Goal: Task Accomplishment & Management: Manage account settings

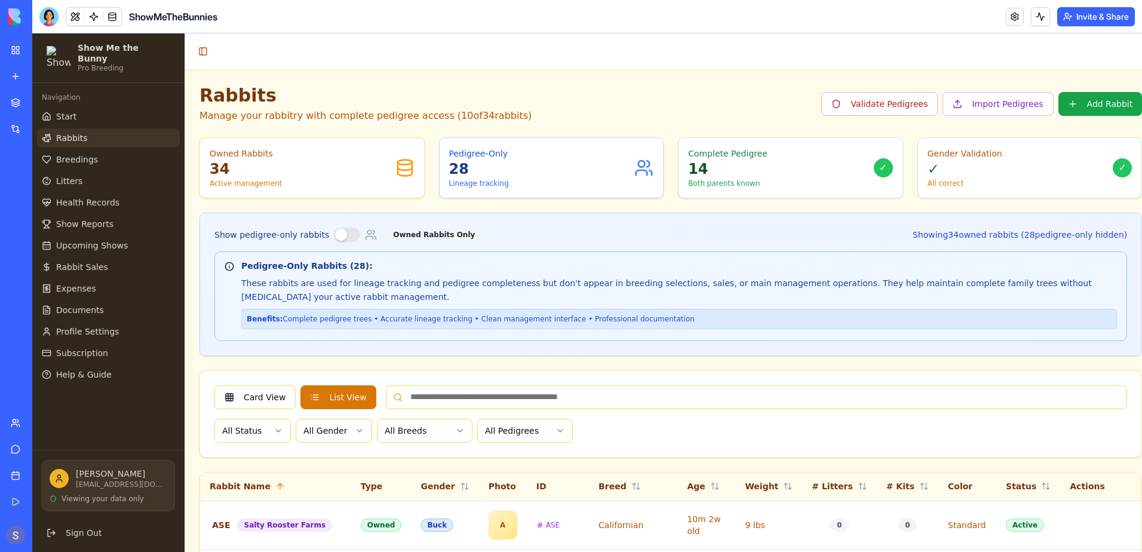
click at [1086, 23] on button "Invite & Share" at bounding box center [1096, 16] width 78 height 19
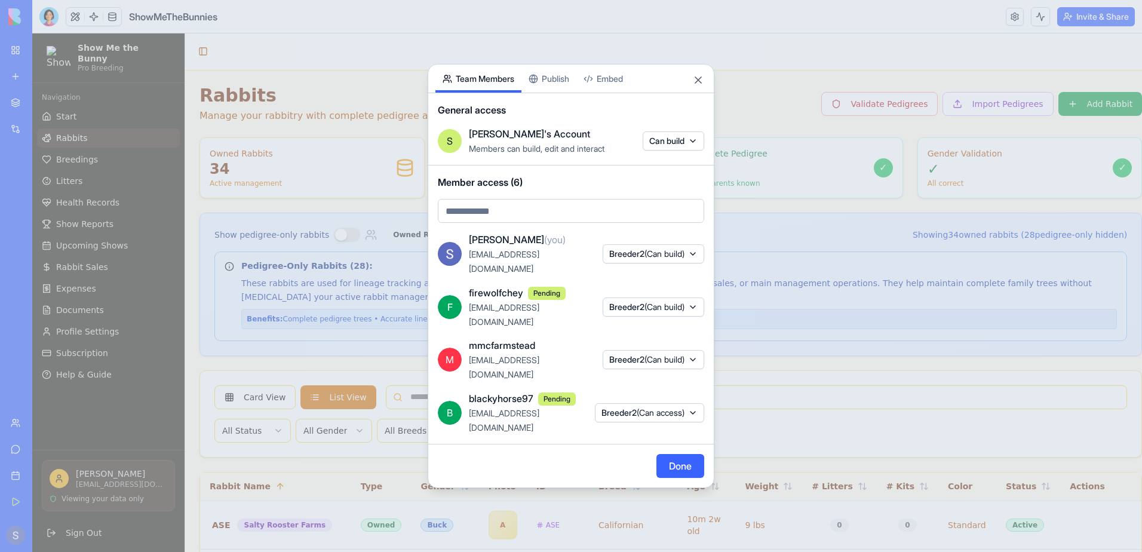
click at [665, 407] on span "Breeder2 (Can access)" at bounding box center [642, 413] width 83 height 12
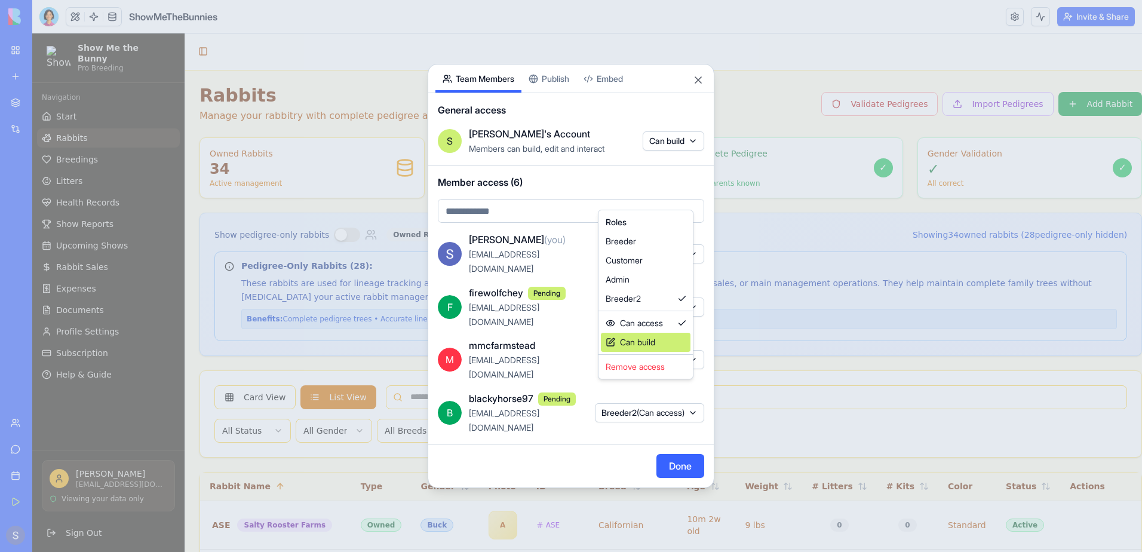
click at [649, 345] on div "Can build" at bounding box center [646, 342] width 90 height 19
click at [673, 438] on div at bounding box center [571, 276] width 1142 height 552
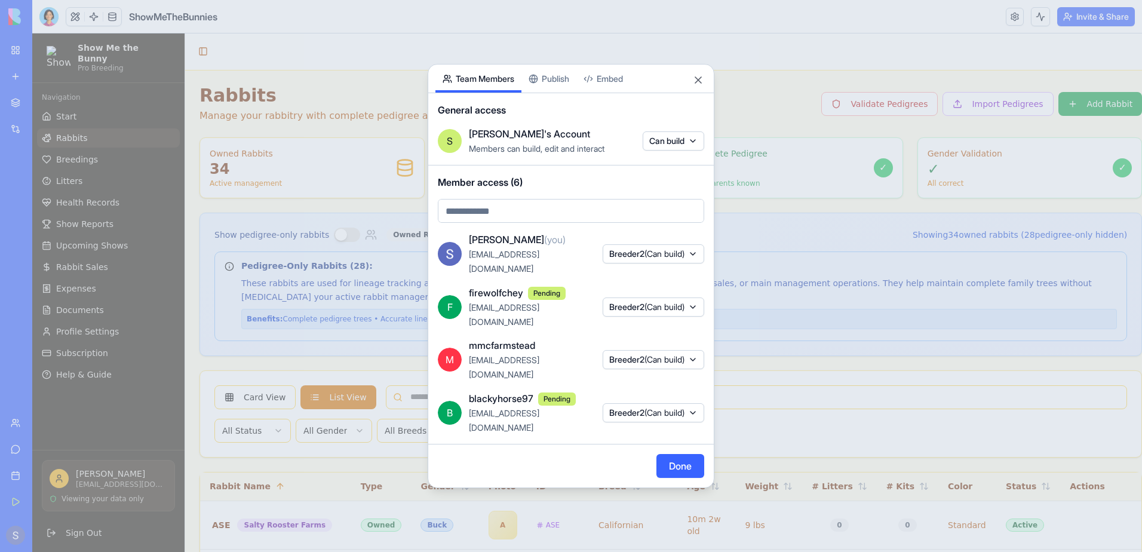
click at [691, 403] on button "Breeder2 (Can build)" at bounding box center [654, 412] width 102 height 19
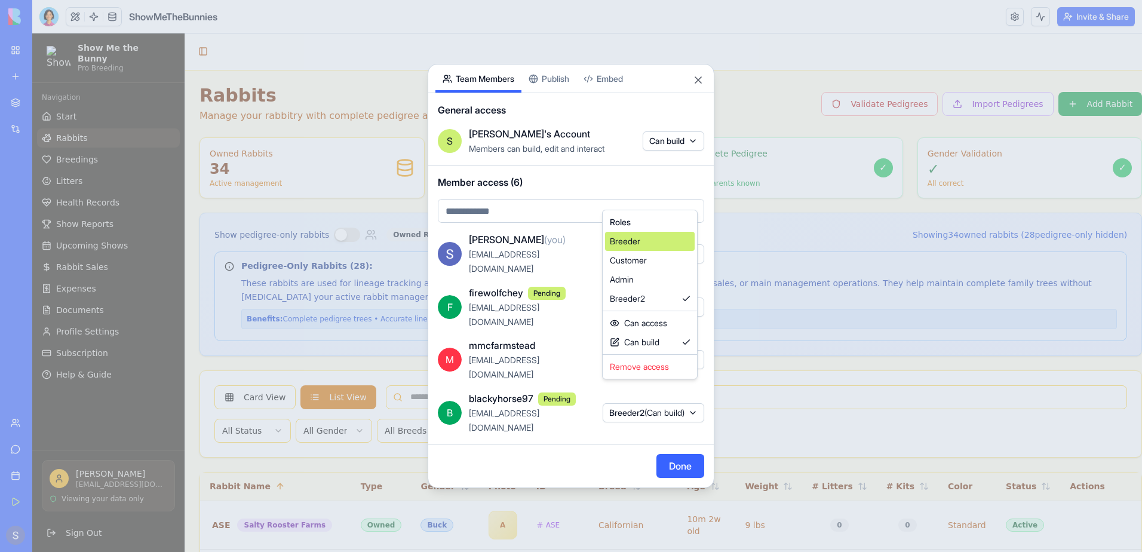
click at [670, 246] on div "Breeder" at bounding box center [650, 241] width 90 height 19
click at [674, 438] on div at bounding box center [571, 276] width 1142 height 552
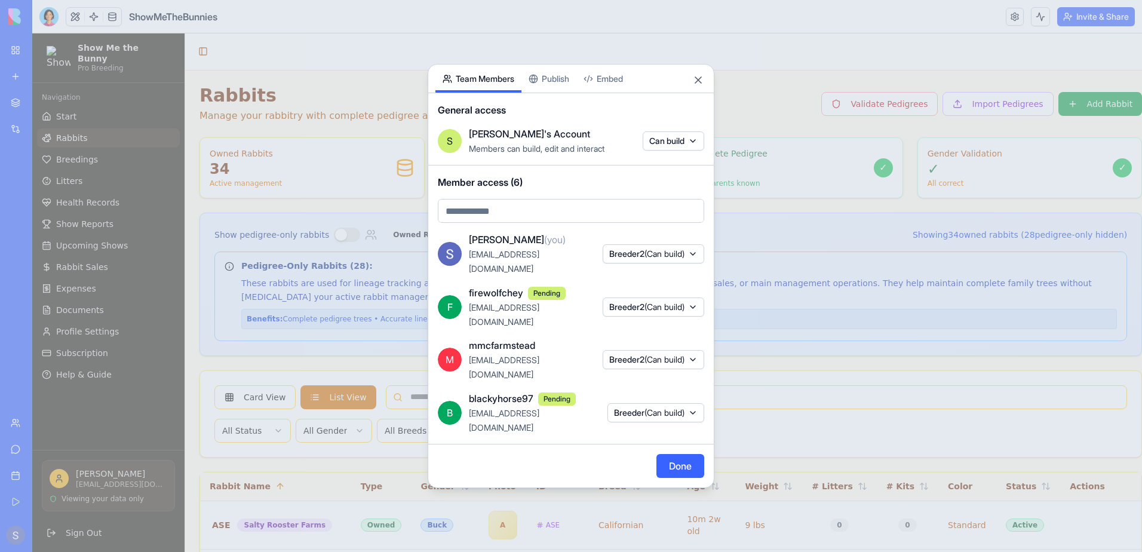
click at [693, 351] on button "Breeder2 (Can build)" at bounding box center [654, 359] width 102 height 19
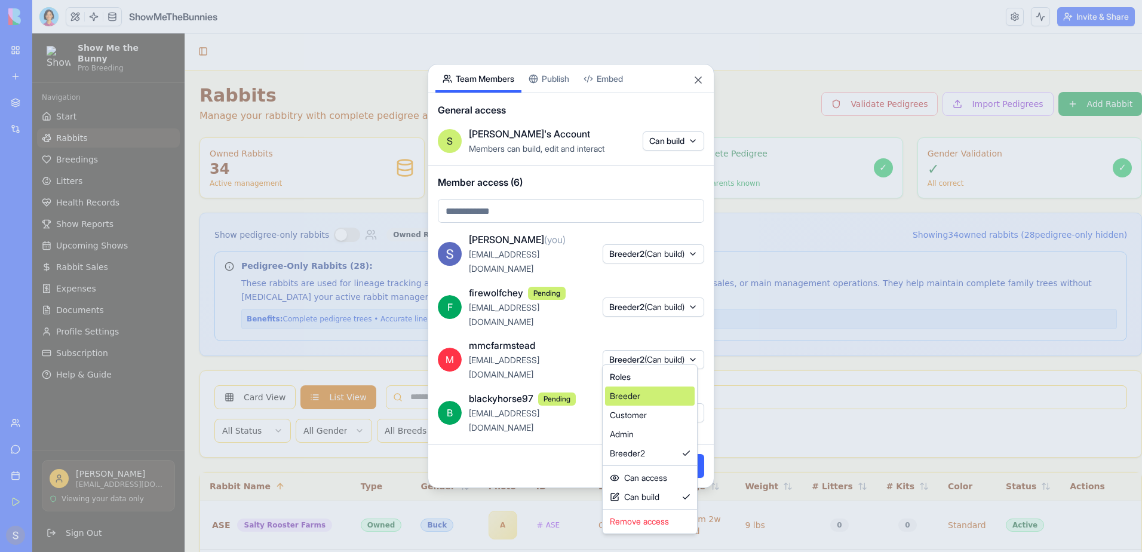
click at [672, 395] on div "Breeder" at bounding box center [650, 395] width 90 height 19
click at [669, 493] on div "Can build" at bounding box center [652, 496] width 90 height 19
click at [517, 445] on div at bounding box center [571, 276] width 1142 height 552
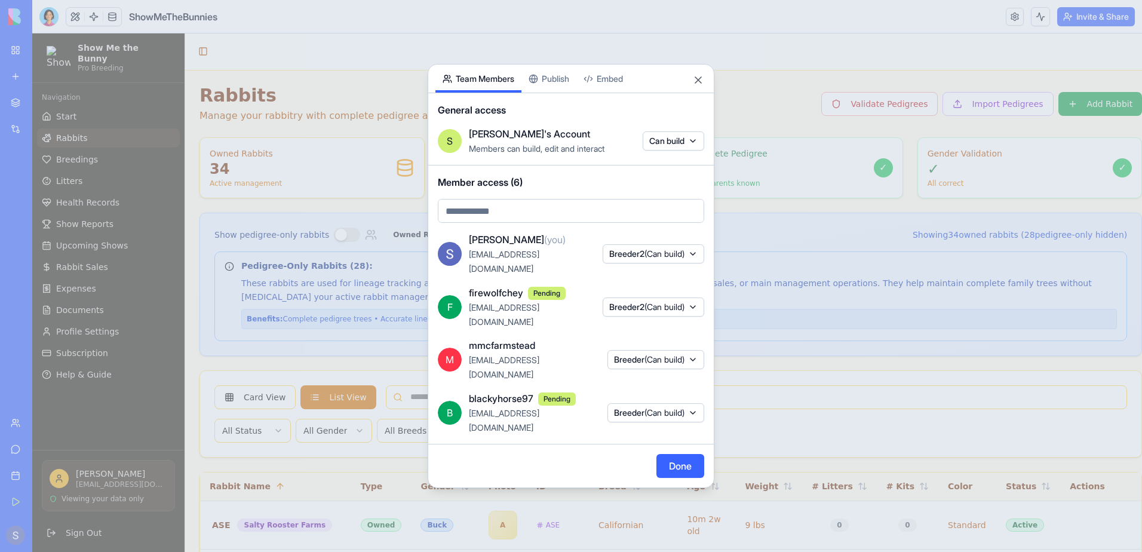
click at [695, 316] on button "Breeder2 (Can build)" at bounding box center [654, 306] width 102 height 19
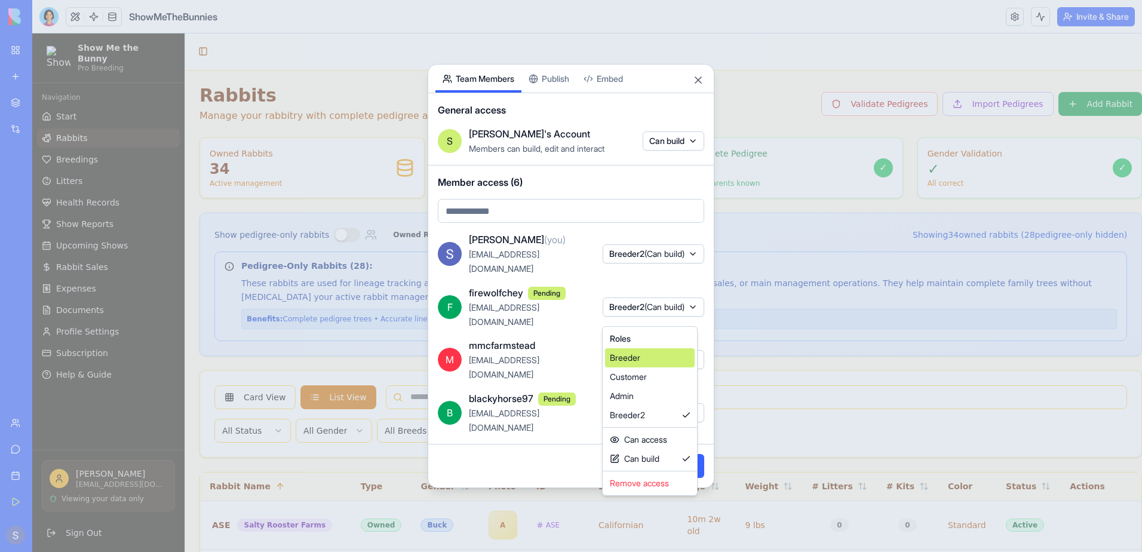
click at [668, 356] on div "Breeder" at bounding box center [650, 357] width 90 height 19
click at [551, 440] on div at bounding box center [571, 276] width 1142 height 552
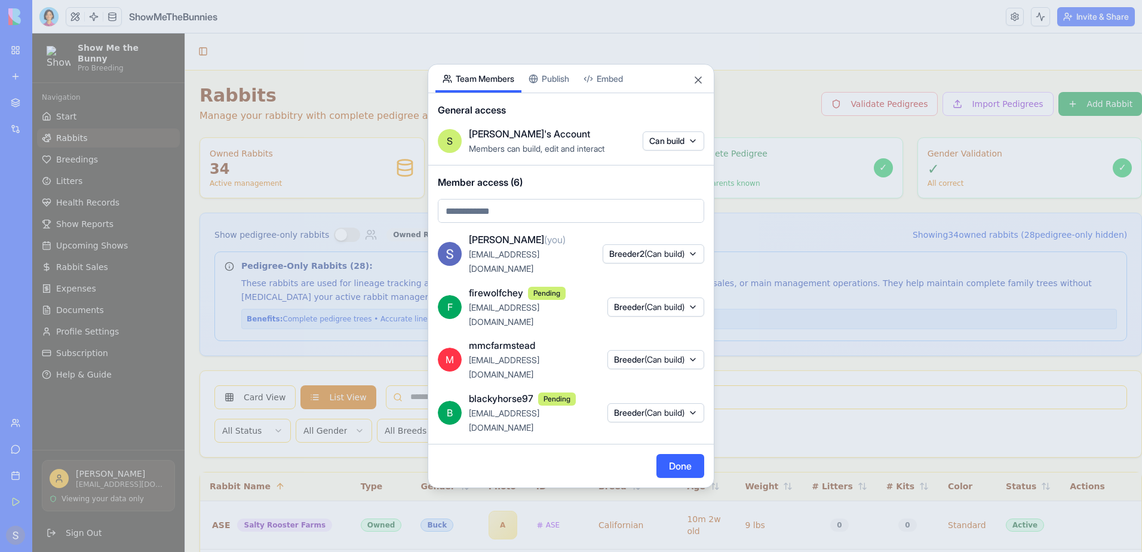
click at [672, 259] on span "(Can build)" at bounding box center [664, 253] width 40 height 10
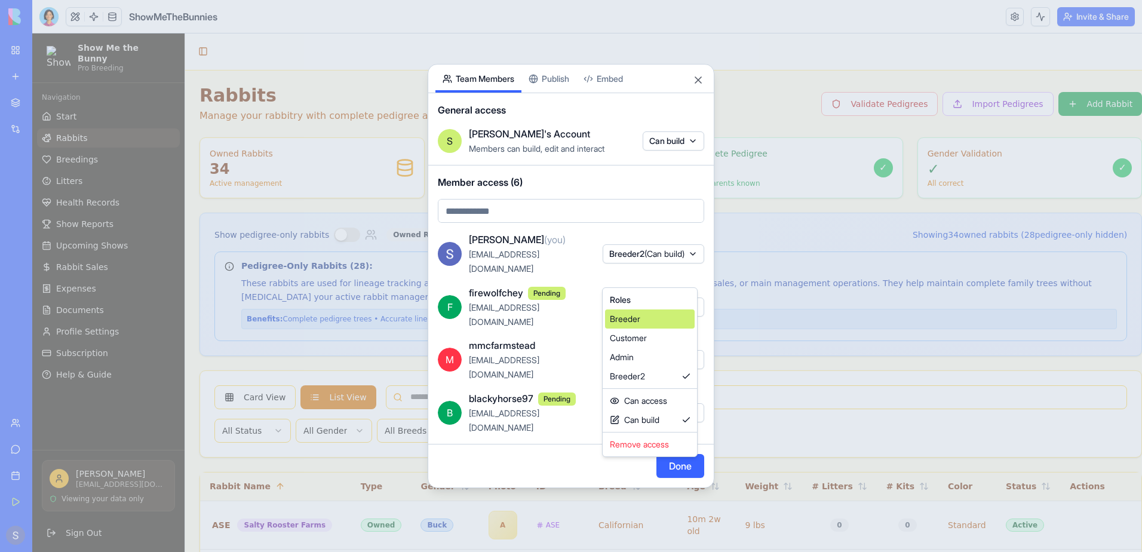
click at [637, 315] on div "Breeder" at bounding box center [650, 318] width 90 height 19
click at [502, 439] on div at bounding box center [571, 276] width 1142 height 552
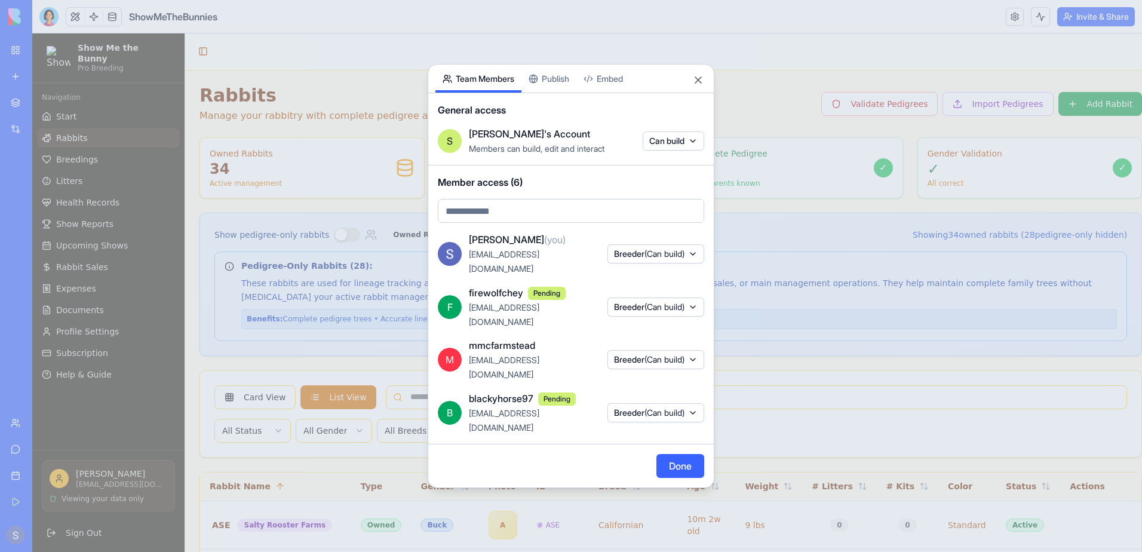
click at [689, 454] on button "Done" at bounding box center [680, 466] width 48 height 24
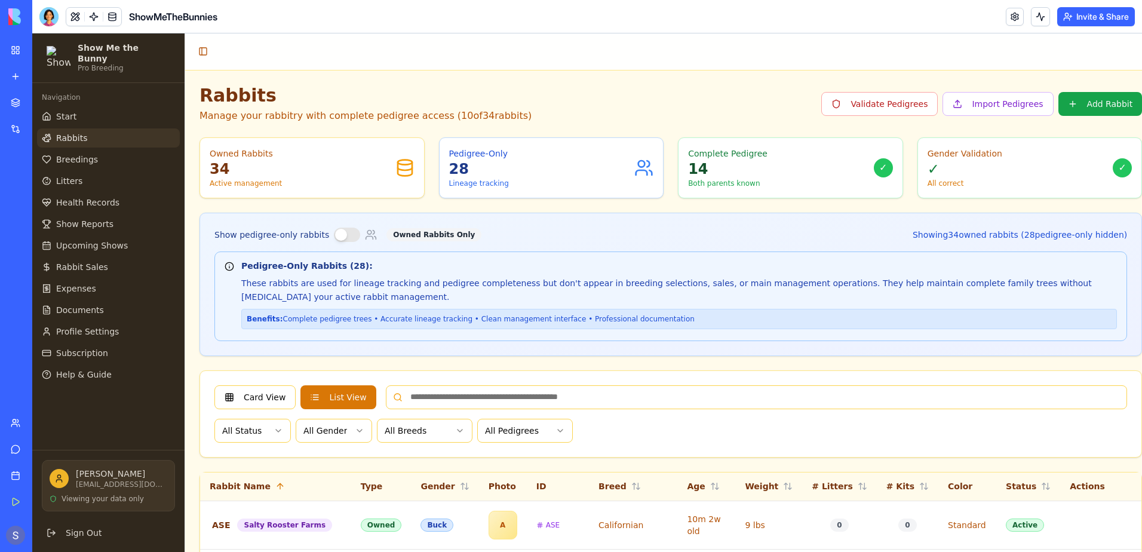
click at [1088, 14] on button "Invite & Share" at bounding box center [1096, 16] width 78 height 19
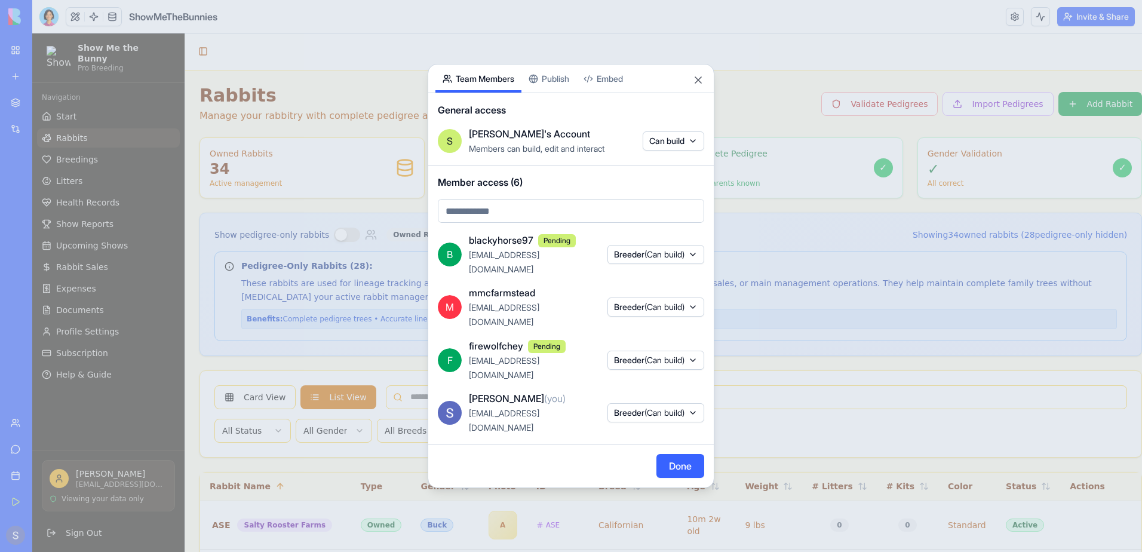
click at [485, 244] on body "My Workspace New app Marketplace Integrations Recent PDF Viewer ShowMeTheBunnie…" at bounding box center [571, 276] width 1142 height 552
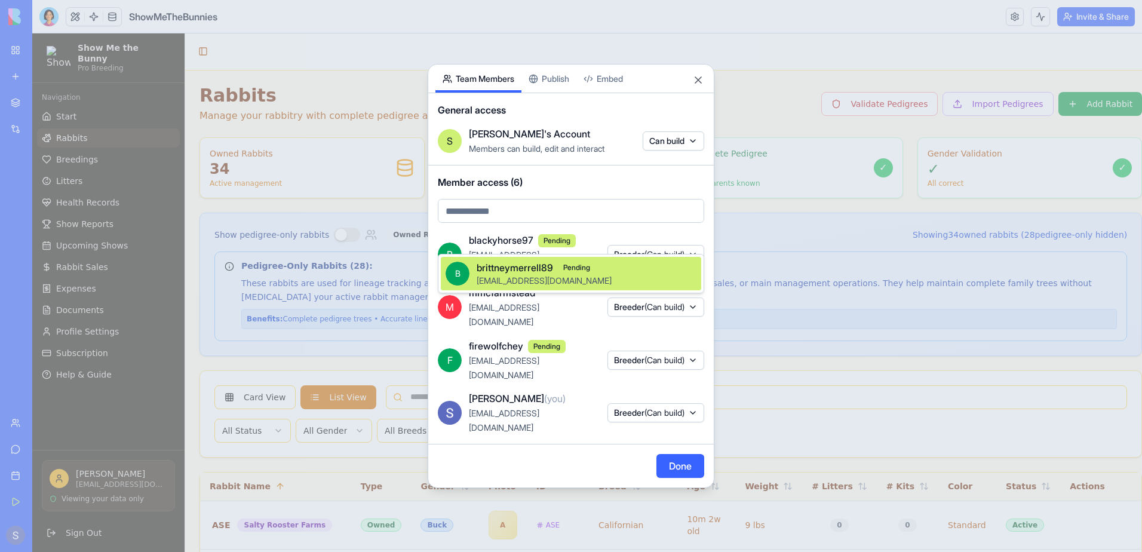
click at [595, 438] on div at bounding box center [571, 276] width 1142 height 552
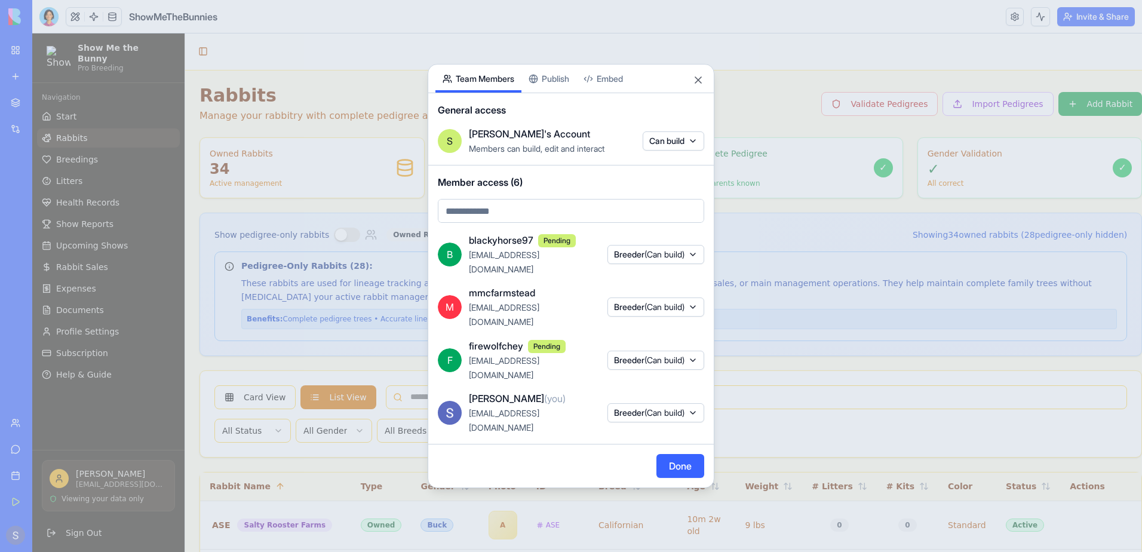
click at [566, 247] on span "Pending" at bounding box center [557, 240] width 38 height 13
click at [681, 454] on button "Done" at bounding box center [680, 466] width 48 height 24
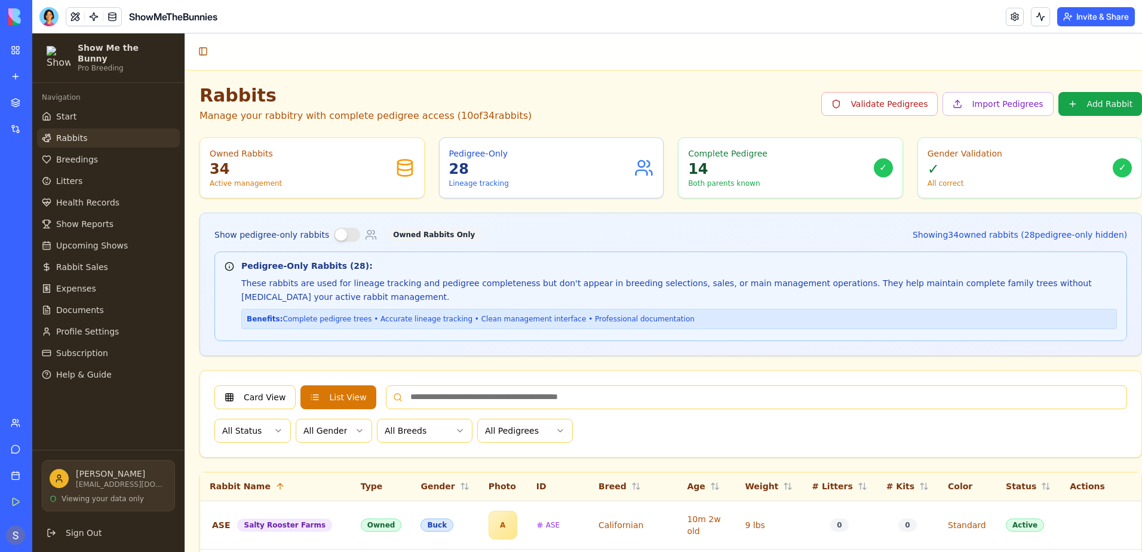
click at [37, 452] on div "Support" at bounding box center [37, 449] width 16 height 12
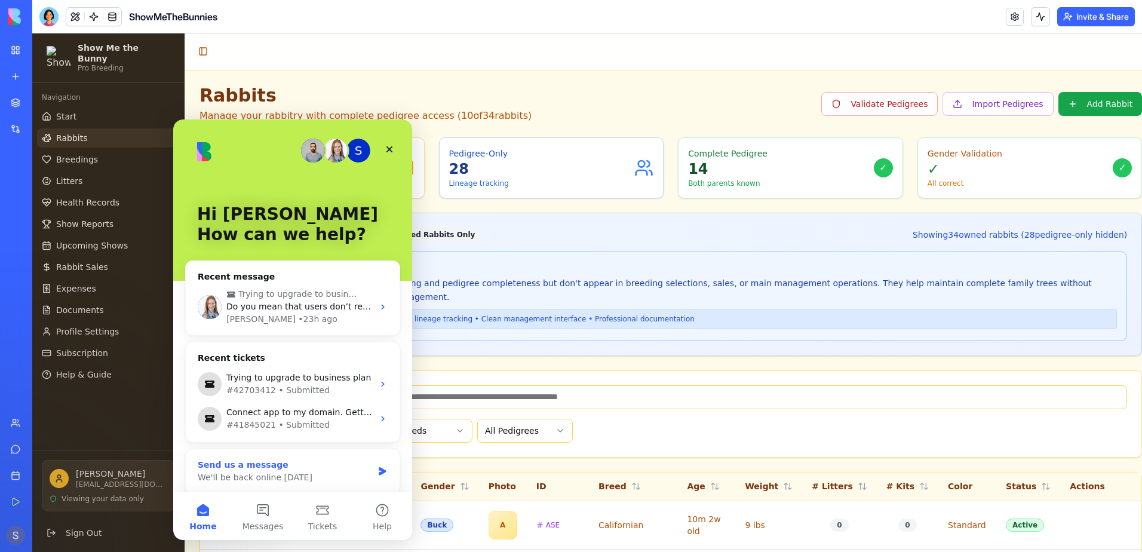
click at [281, 479] on div "We'll be back online tomorrow" at bounding box center [285, 477] width 175 height 13
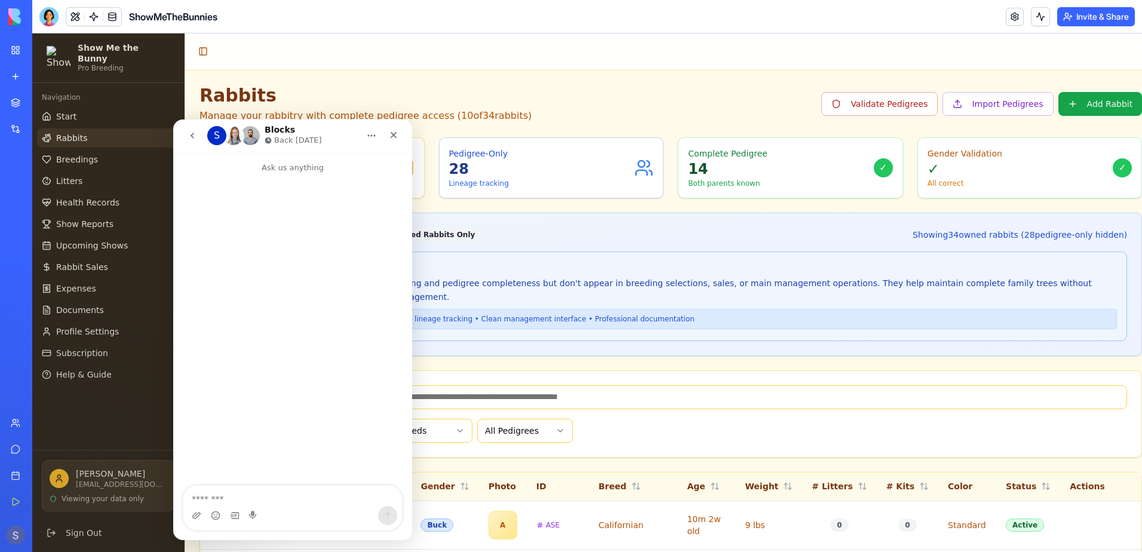
type textarea "*"
type textarea "**********"
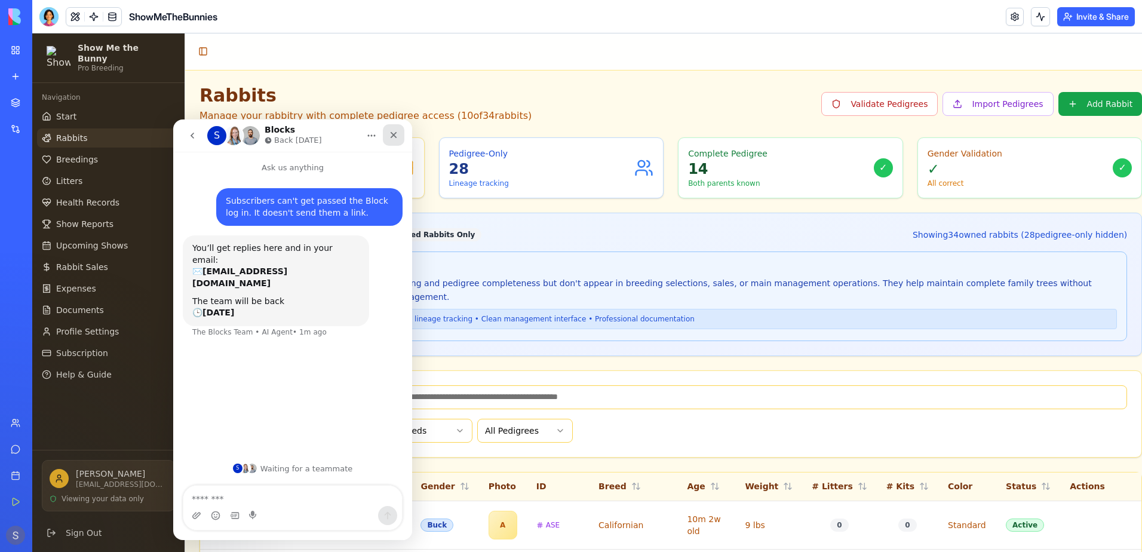
click at [389, 130] on div "Close" at bounding box center [394, 135] width 22 height 22
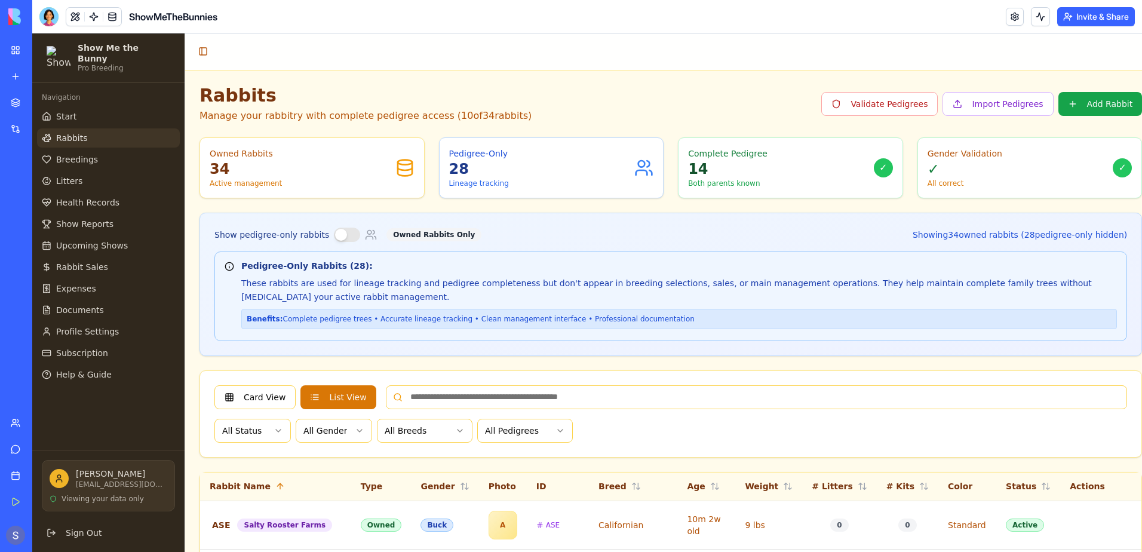
click at [1097, 19] on button "Invite & Share" at bounding box center [1096, 16] width 78 height 19
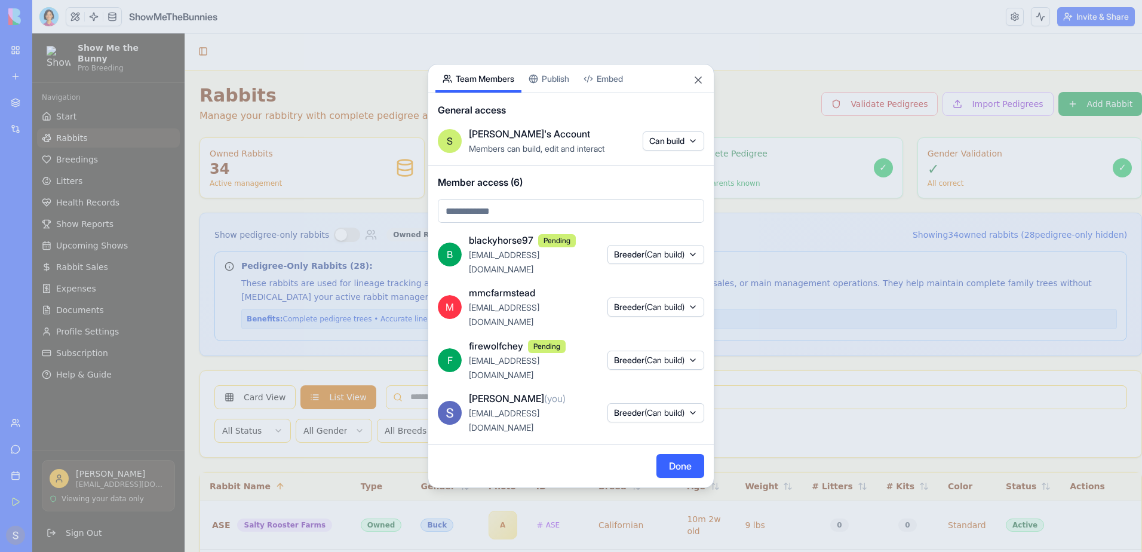
click at [518, 237] on body "My Workspace New app Marketplace Integrations Recent PDF Viewer ShowMeTheBunnie…" at bounding box center [571, 276] width 1142 height 552
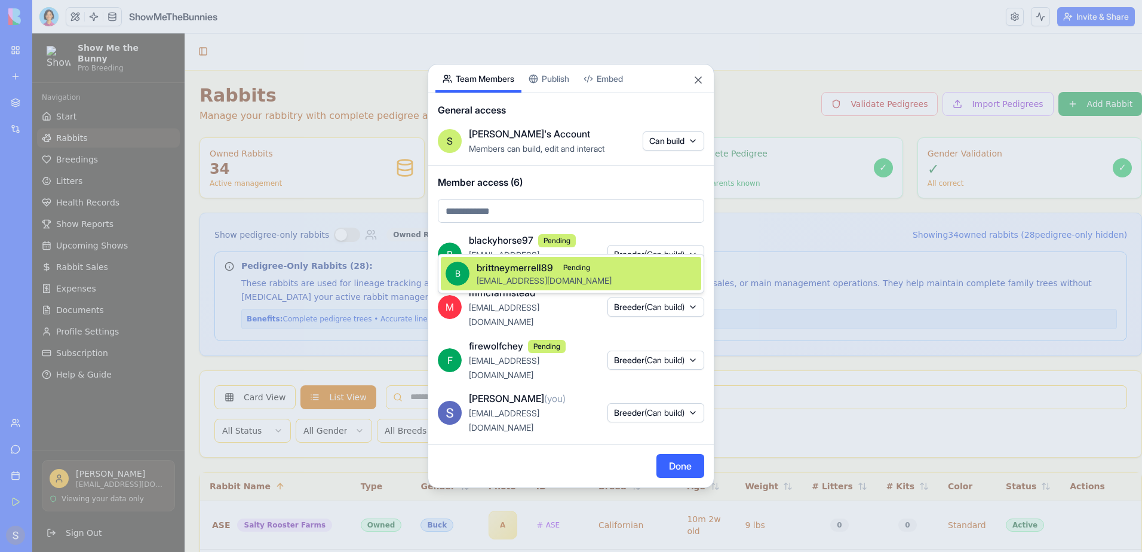
click at [518, 279] on span "brittneymerrell89@gmail.com" at bounding box center [544, 280] width 135 height 10
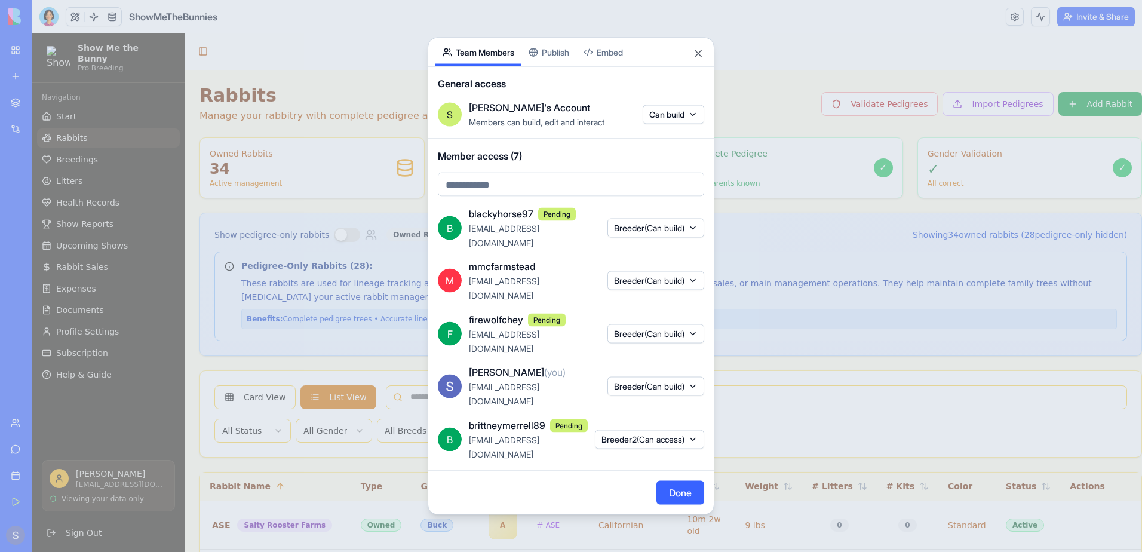
click at [673, 481] on button "Done" at bounding box center [680, 493] width 48 height 24
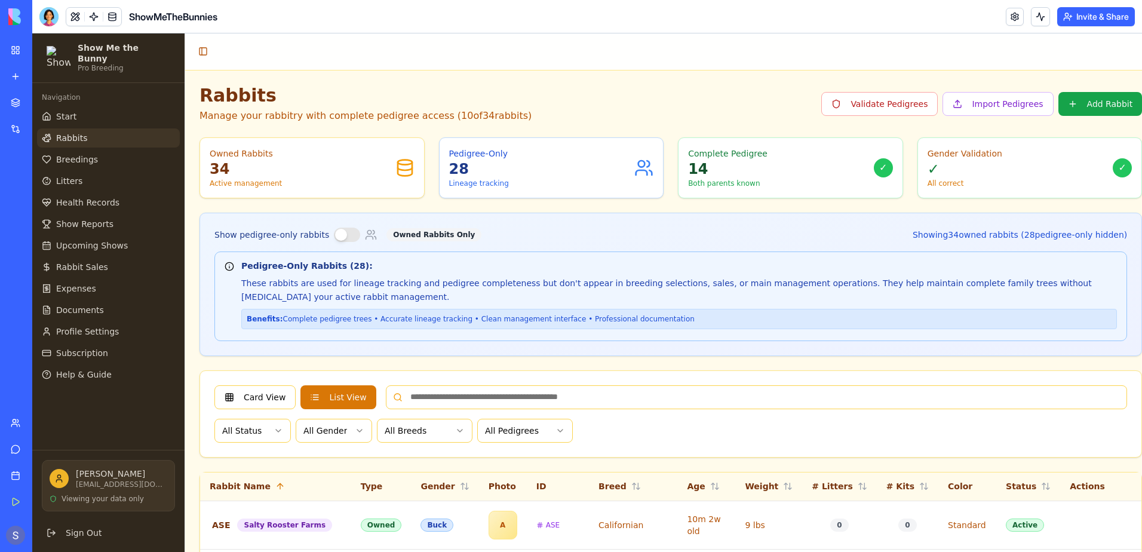
click at [1102, 20] on button "Invite & Share" at bounding box center [1096, 16] width 78 height 19
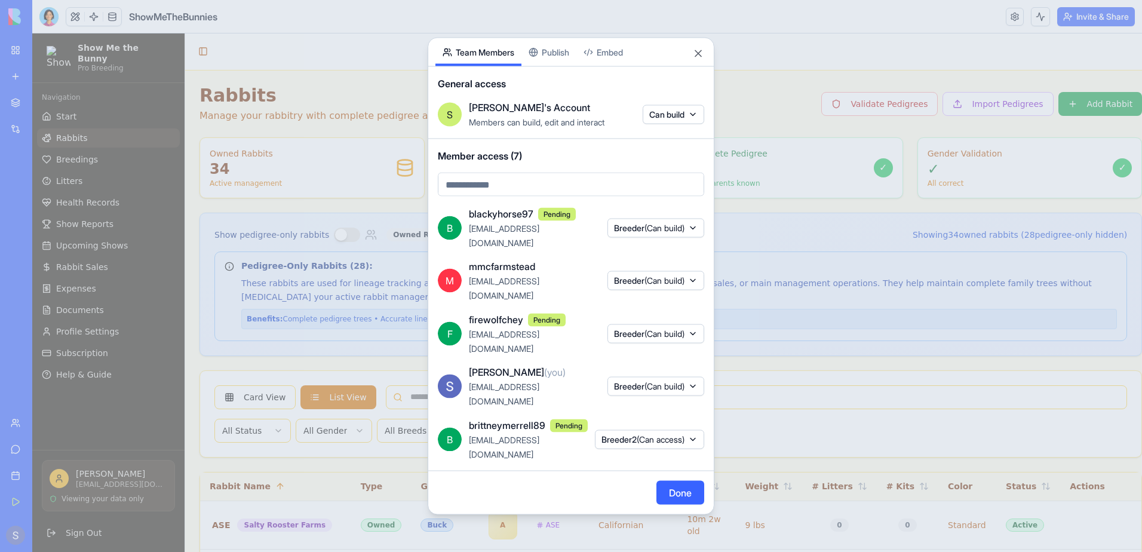
click at [641, 429] on button "Breeder2 (Can access)" at bounding box center [649, 438] width 109 height 19
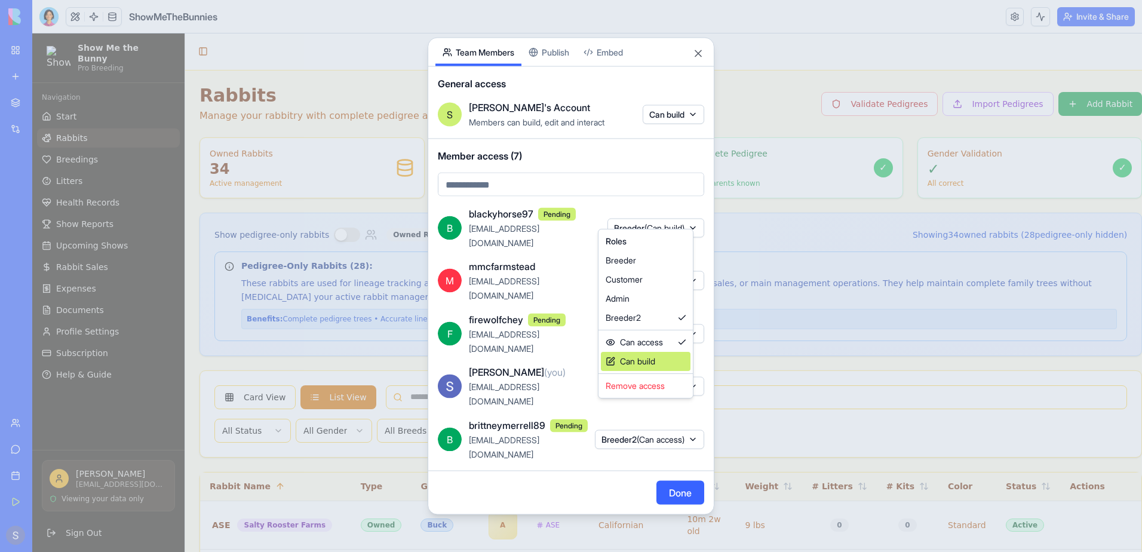
click at [645, 364] on div "Can build" at bounding box center [646, 361] width 90 height 19
click at [500, 214] on div at bounding box center [571, 276] width 1142 height 552
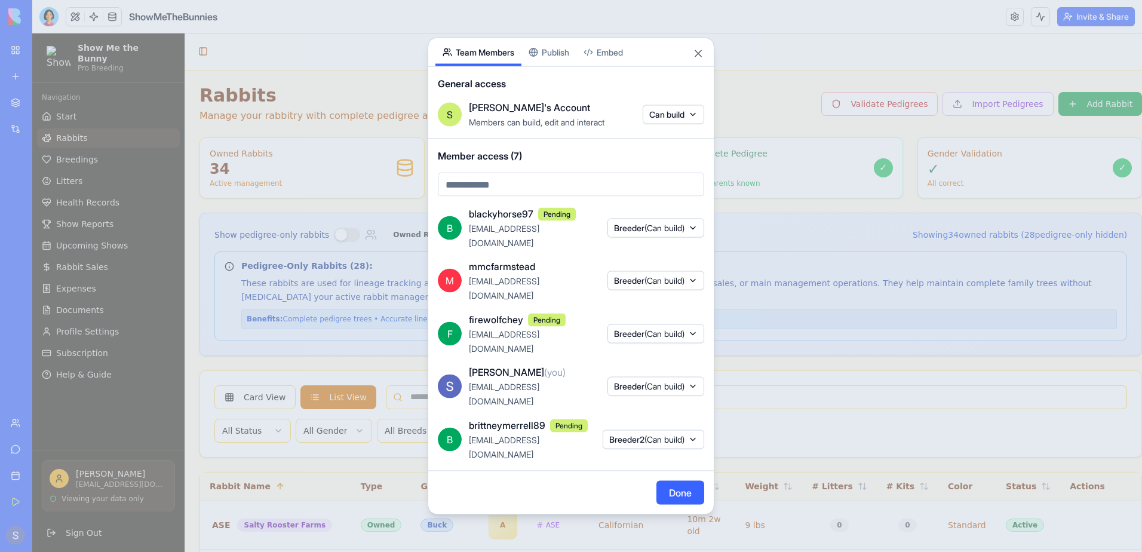
click at [500, 215] on body "My Workspace New app Marketplace Integrations Recent PDF Viewer ShowMeTheBunnie…" at bounding box center [571, 276] width 1142 height 552
type input "**********"
click at [598, 192] on div at bounding box center [571, 276] width 1142 height 552
click at [696, 290] on button "Breeder (Can build)" at bounding box center [655, 280] width 97 height 19
click at [578, 368] on div at bounding box center [571, 276] width 1142 height 552
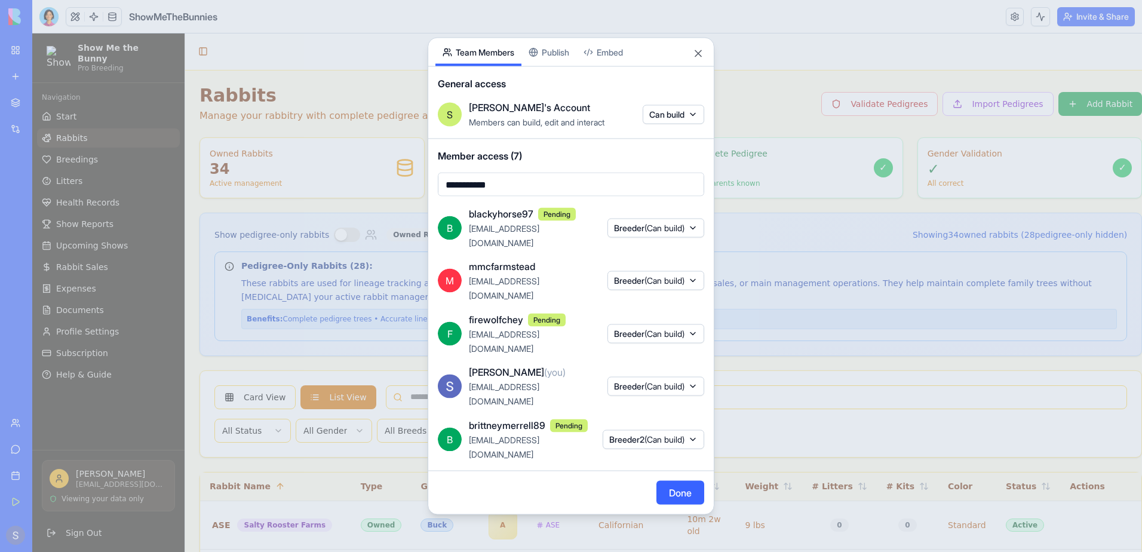
click at [695, 377] on button "Breeder (Can build)" at bounding box center [655, 386] width 97 height 19
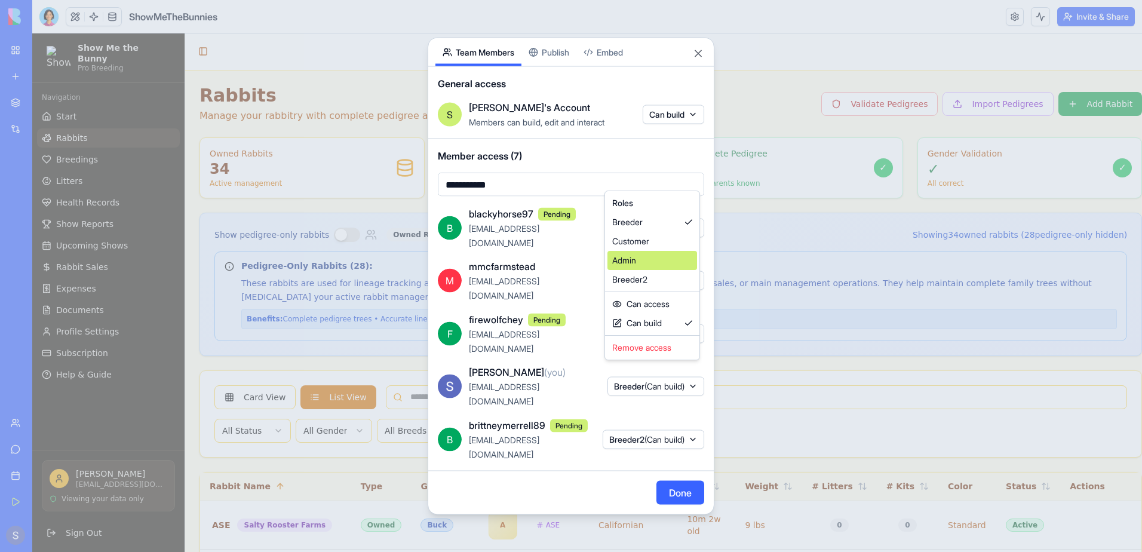
click at [652, 260] on div "Admin" at bounding box center [652, 260] width 90 height 19
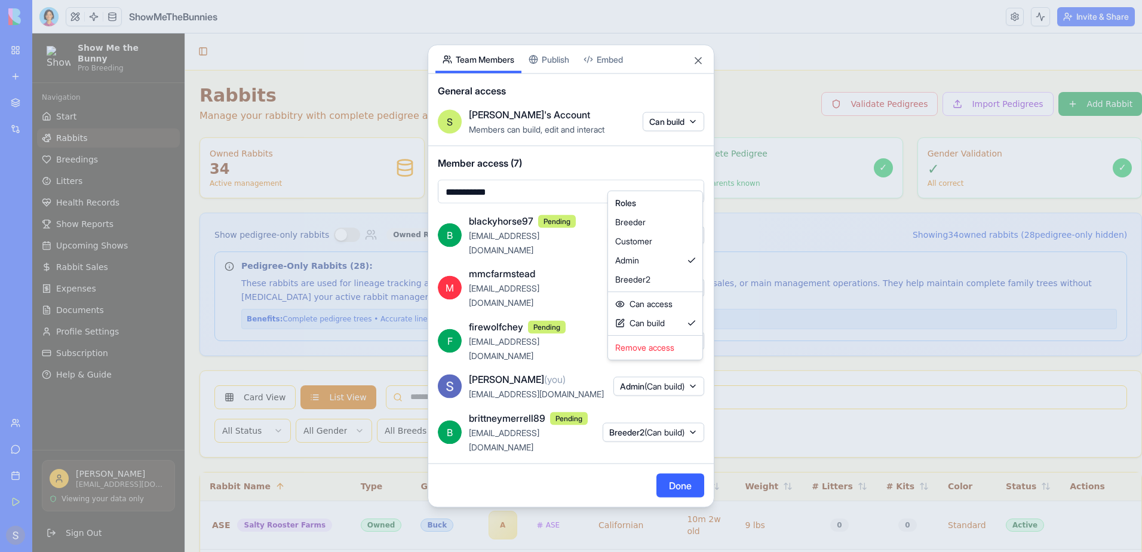
click at [674, 458] on div at bounding box center [571, 276] width 1142 height 552
click at [551, 83] on body "**********" at bounding box center [571, 276] width 1142 height 552
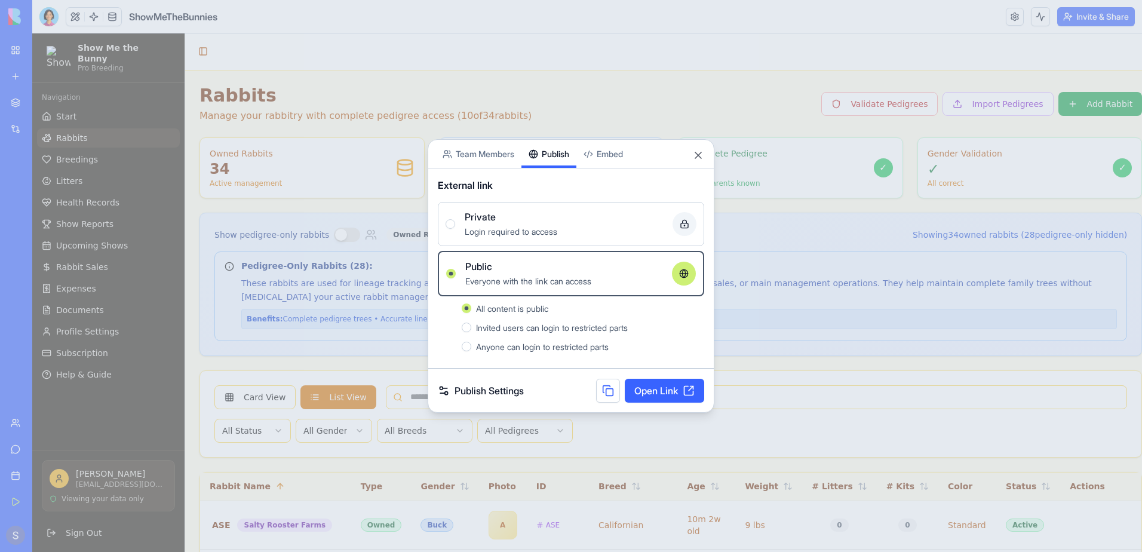
drag, startPoint x: 466, startPoint y: 349, endPoint x: 466, endPoint y: 341, distance: 8.4
click at [466, 341] on div "Anyone can login to restricted parts" at bounding box center [583, 346] width 242 height 14
click at [466, 342] on button "Anyone can login to restricted parts" at bounding box center [467, 347] width 10 height 10
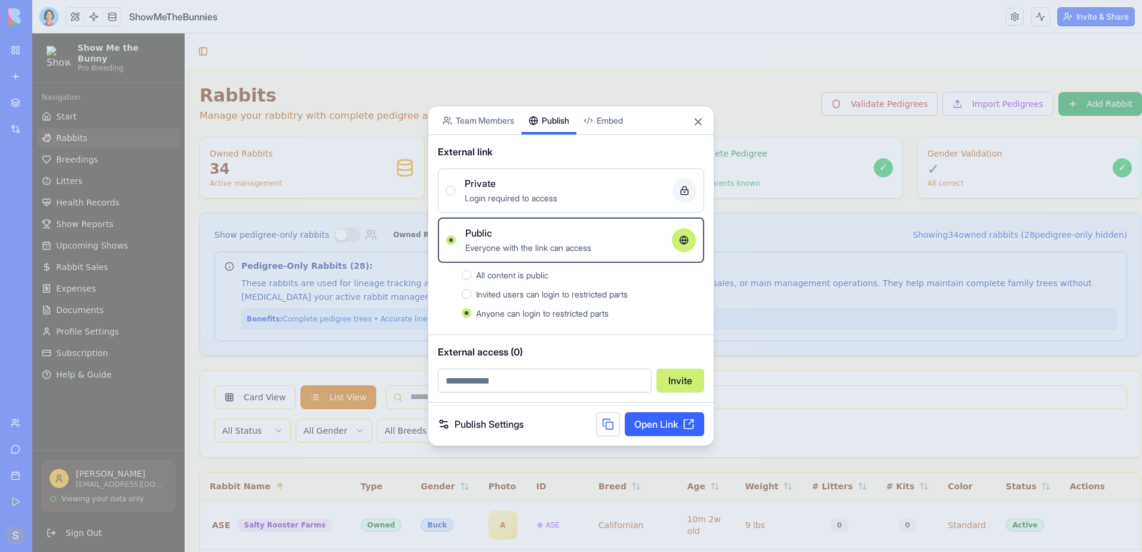
click at [545, 379] on input "email" at bounding box center [545, 380] width 214 height 24
type input "**********"
click at [679, 378] on button "Invite" at bounding box center [680, 380] width 48 height 24
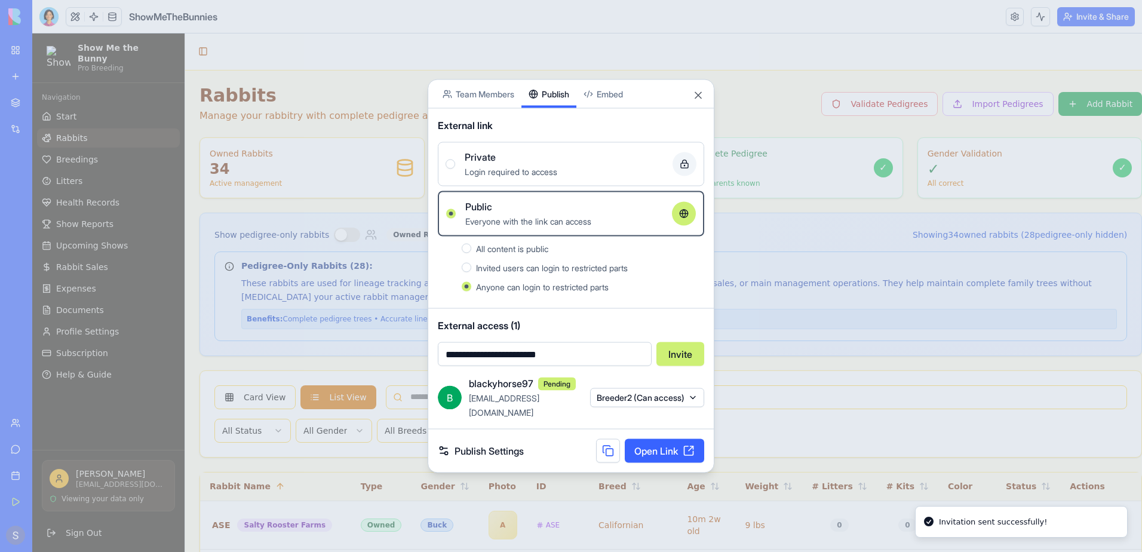
click at [674, 402] on button "Breeder2 (Can access)" at bounding box center [647, 397] width 114 height 19
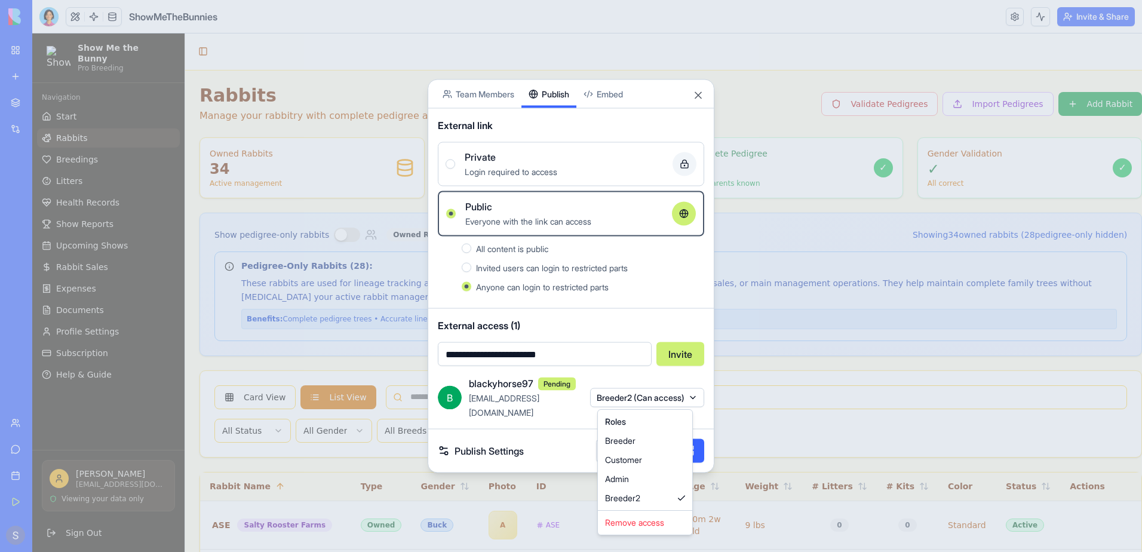
click at [674, 402] on div at bounding box center [571, 276] width 1142 height 552
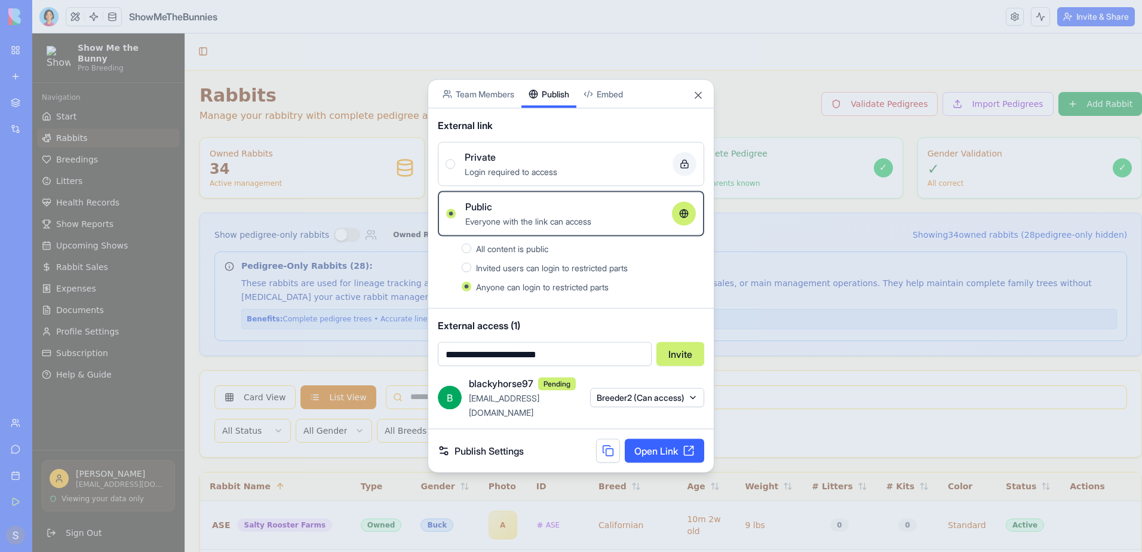
click at [468, 272] on button "Invited users can login to restricted parts" at bounding box center [467, 268] width 10 height 10
click at [501, 447] on link "Publish Settings" at bounding box center [481, 451] width 86 height 14
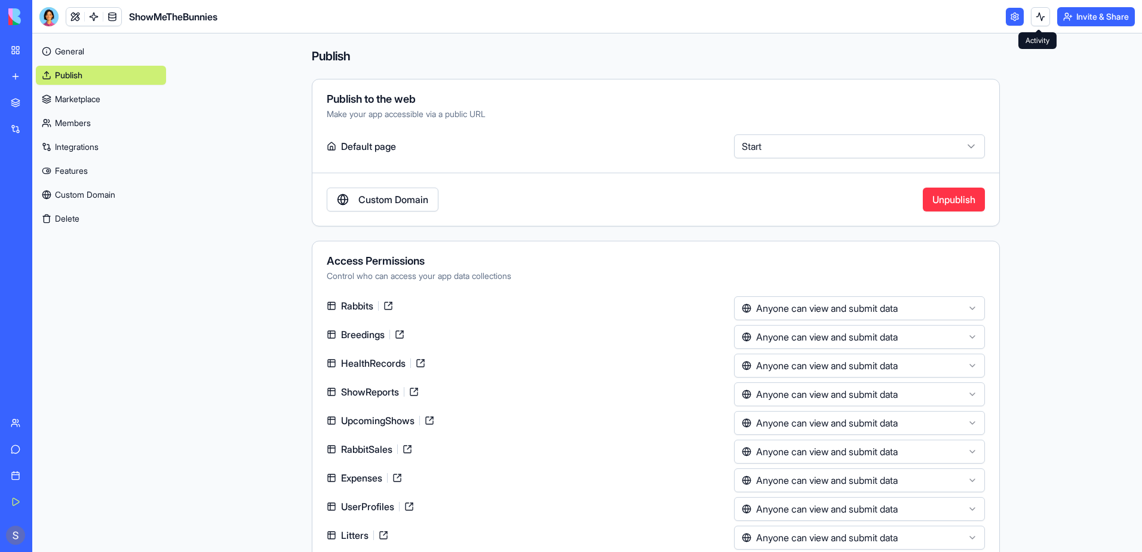
click at [1035, 17] on button at bounding box center [1040, 16] width 19 height 19
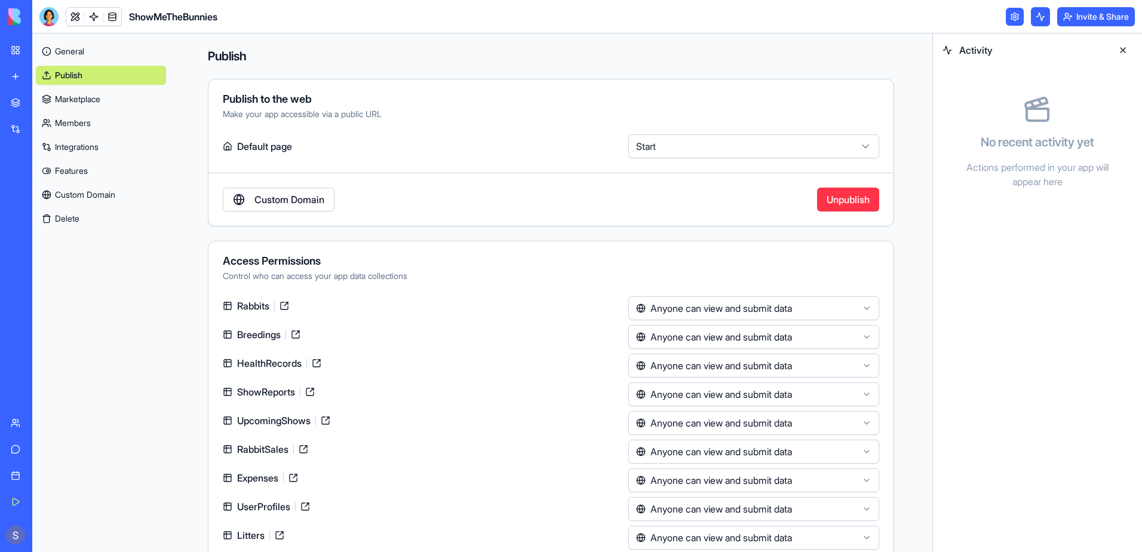
click at [1036, 21] on button at bounding box center [1040, 16] width 19 height 19
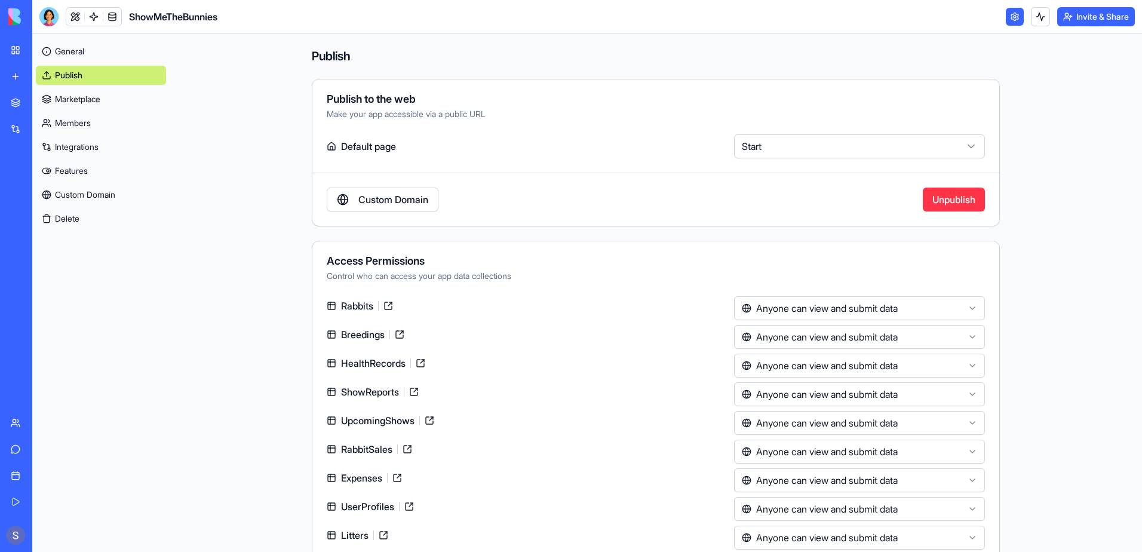
click at [79, 52] on link "General" at bounding box center [101, 51] width 130 height 19
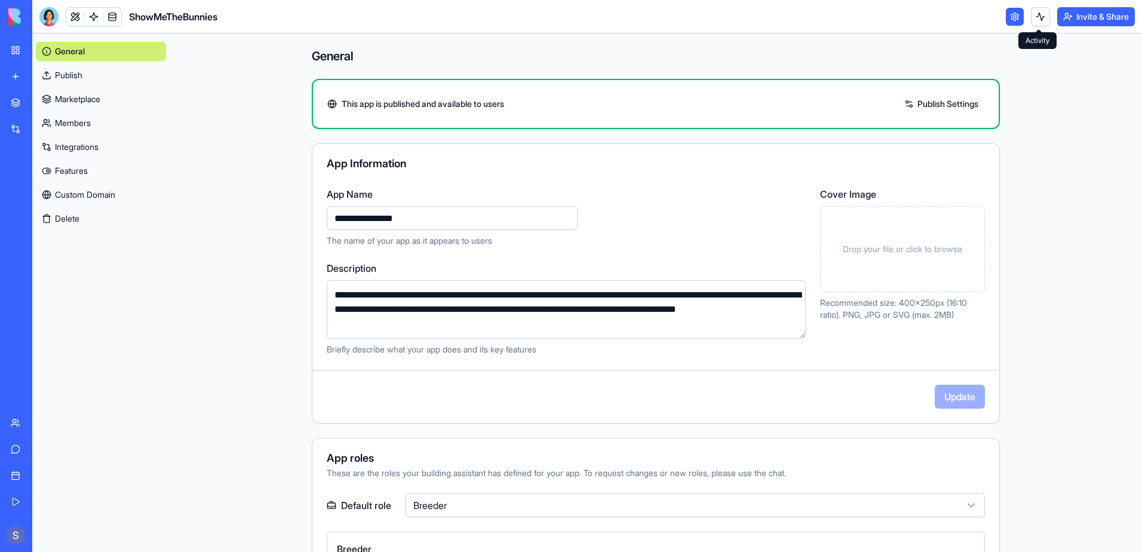
click at [1037, 19] on button at bounding box center [1040, 16] width 19 height 19
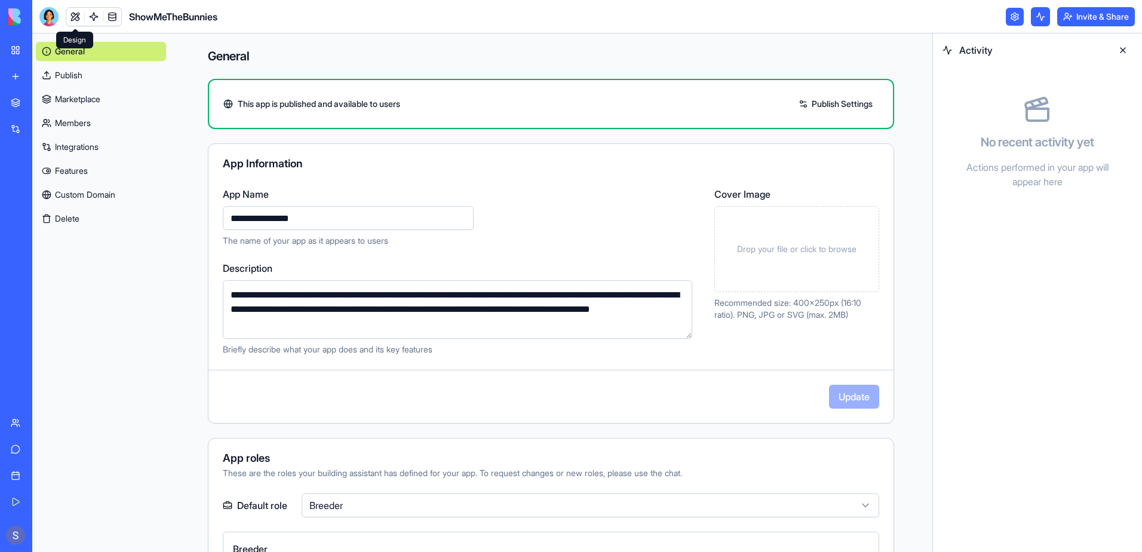
click at [70, 15] on link at bounding box center [75, 17] width 18 height 18
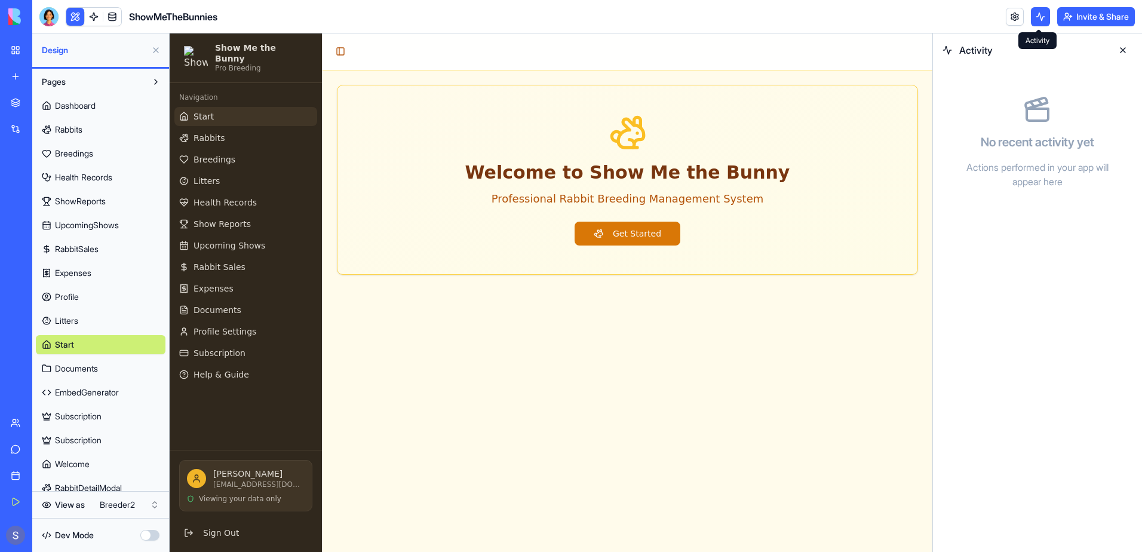
click at [1040, 19] on button at bounding box center [1040, 16] width 19 height 19
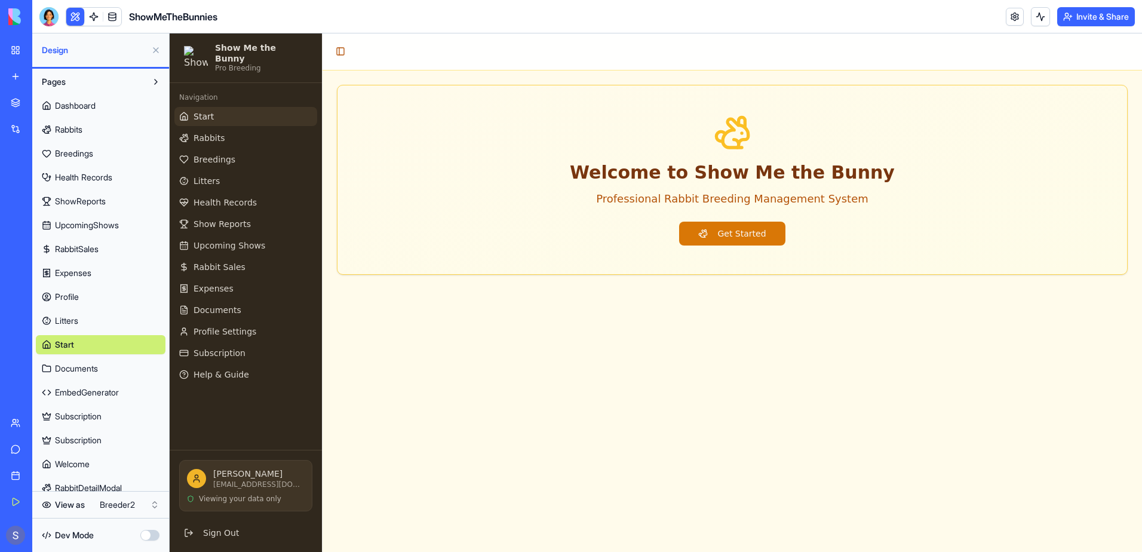
click at [1039, 19] on button at bounding box center [1040, 16] width 19 height 19
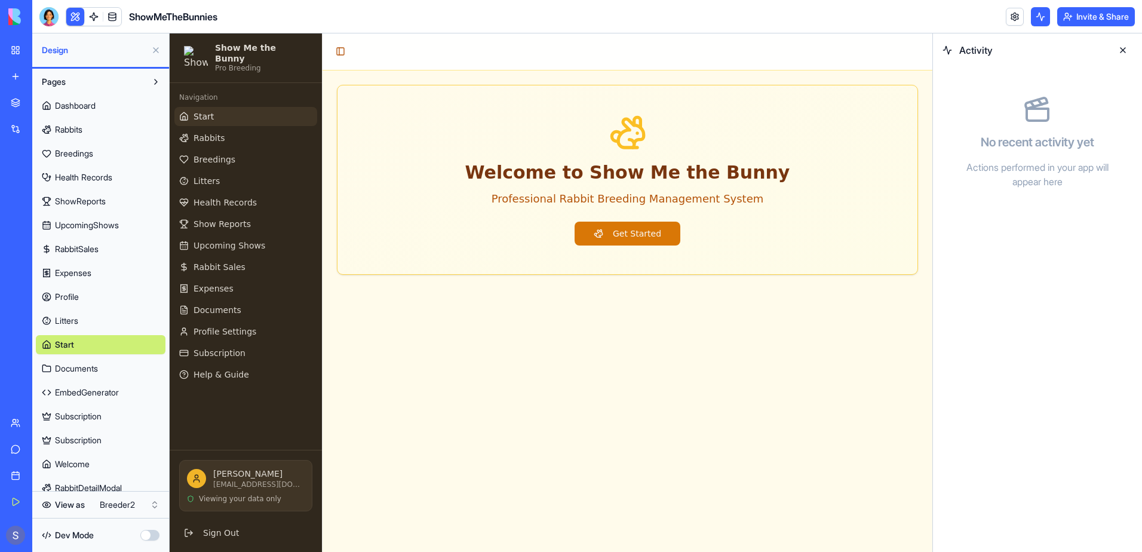
click at [1039, 19] on button at bounding box center [1040, 16] width 19 height 19
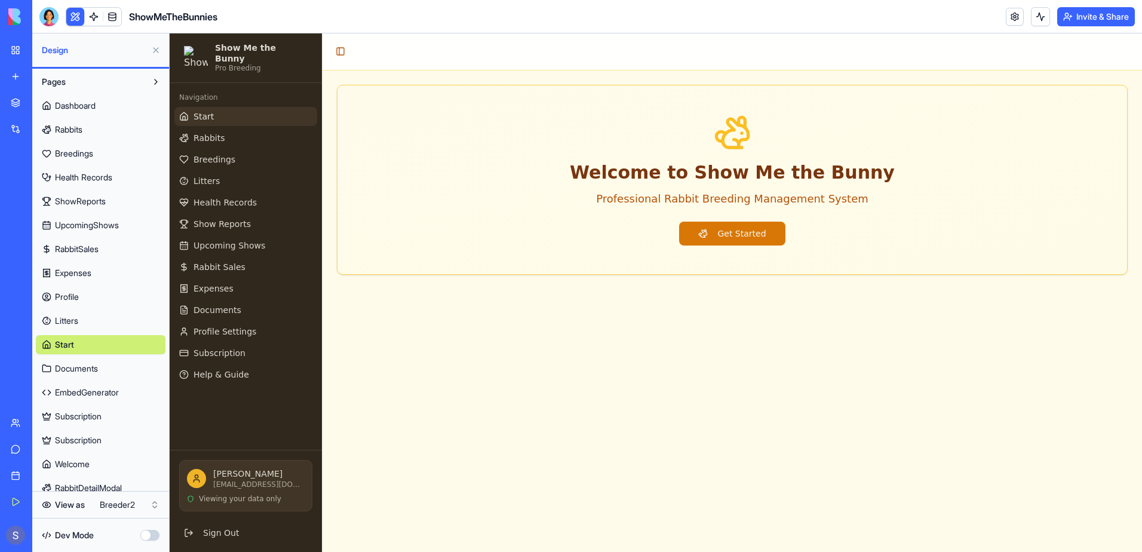
click at [61, 437] on span "Subscription" at bounding box center [78, 440] width 47 height 12
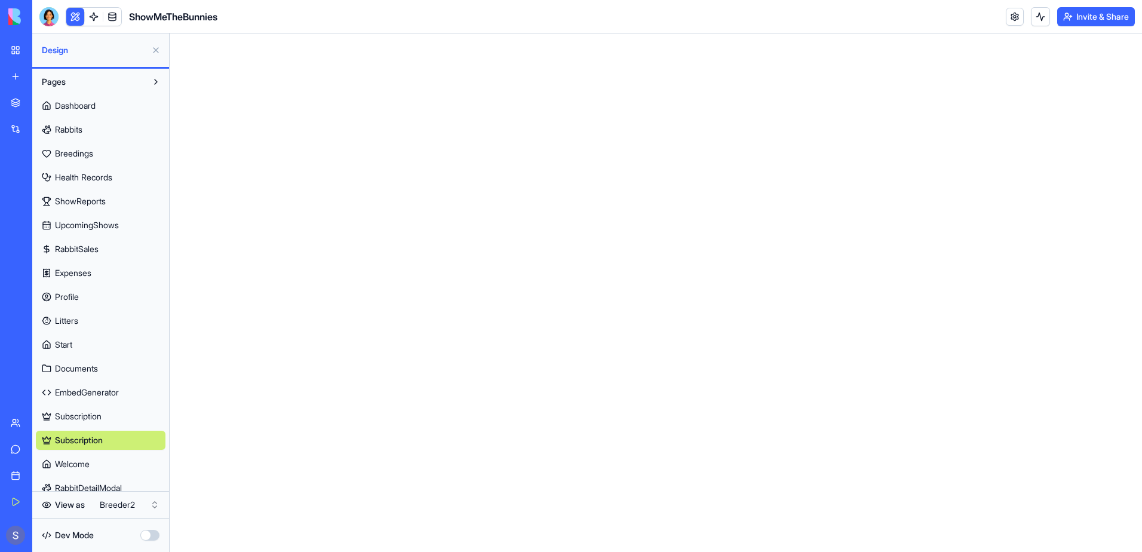
click at [70, 413] on span "Subscription" at bounding box center [78, 416] width 47 height 12
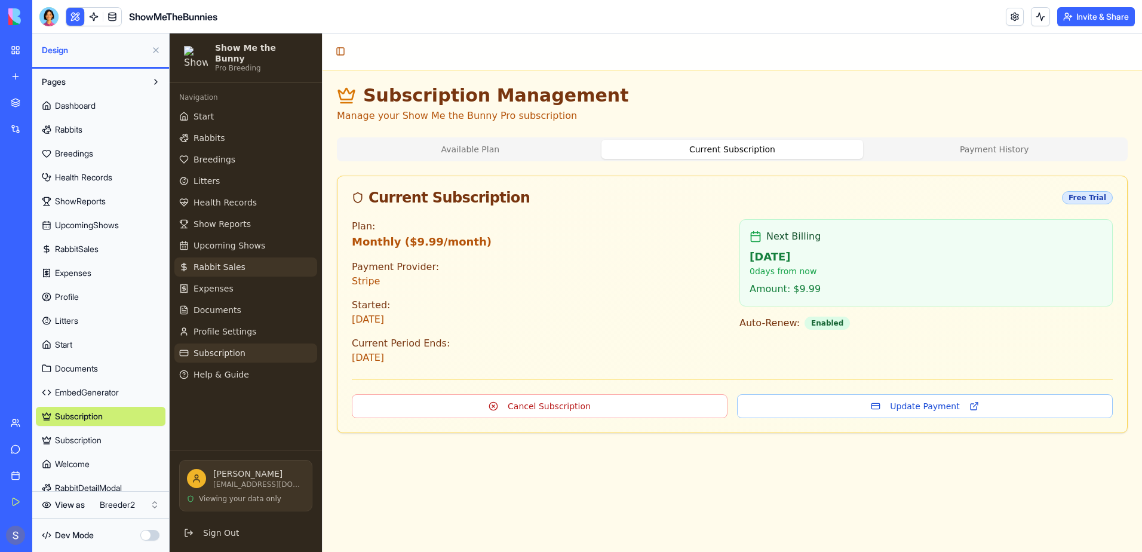
click at [245, 257] on link "Rabbit Sales" at bounding box center [245, 266] width 143 height 19
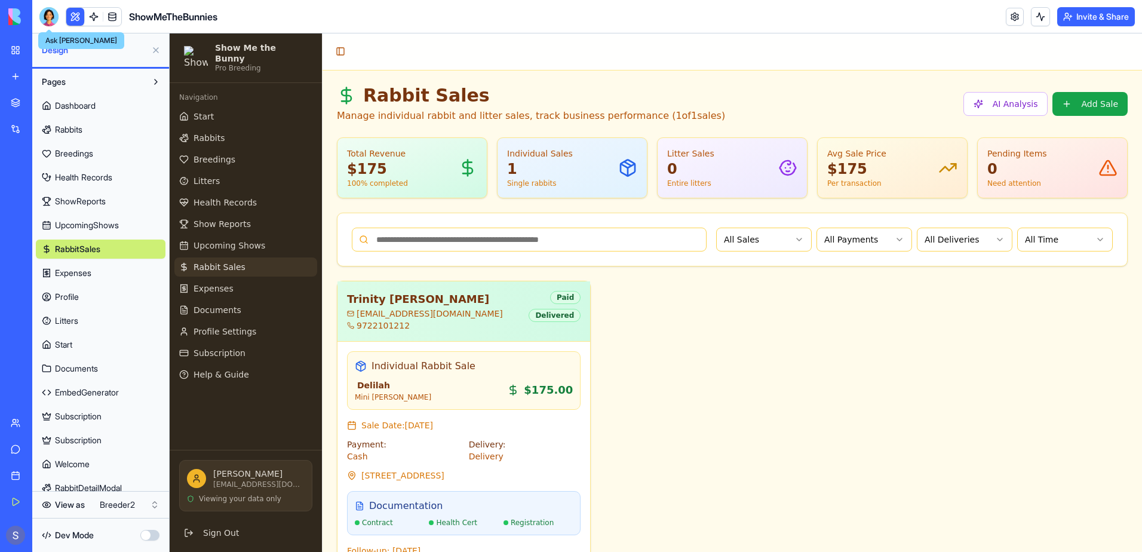
click at [46, 13] on div at bounding box center [48, 16] width 19 height 19
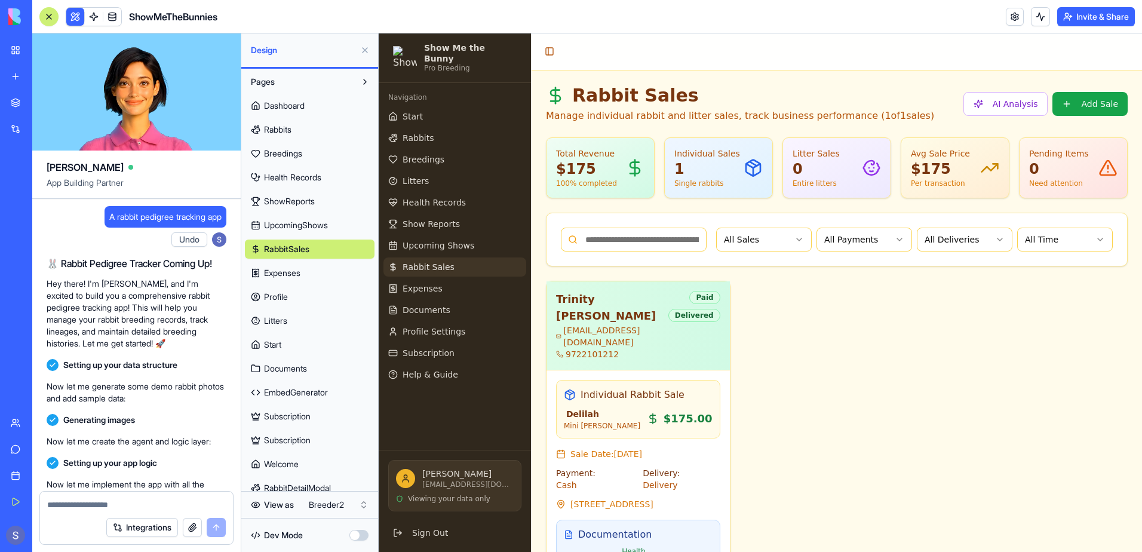
scroll to position [222141, 0]
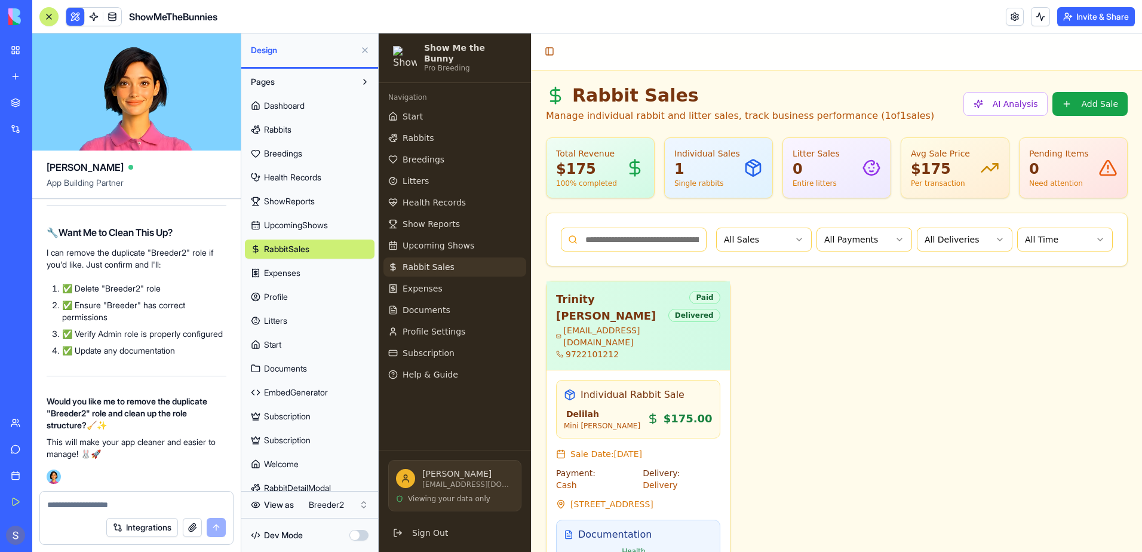
click at [56, 498] on div at bounding box center [136, 501] width 193 height 19
click at [58, 510] on textarea at bounding box center [136, 505] width 179 height 12
type textarea "**********"
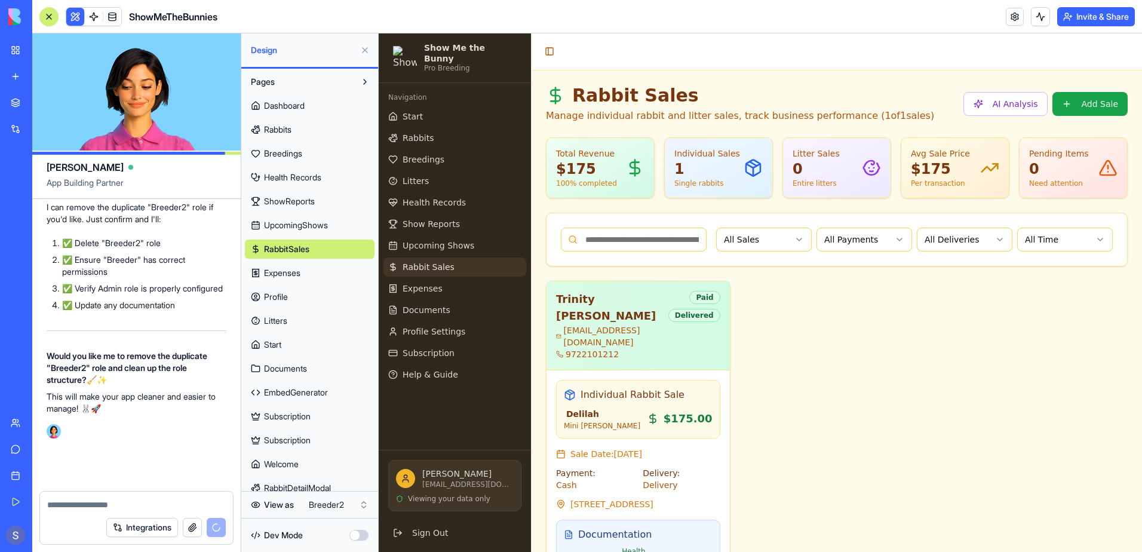
scroll to position [222186, 0]
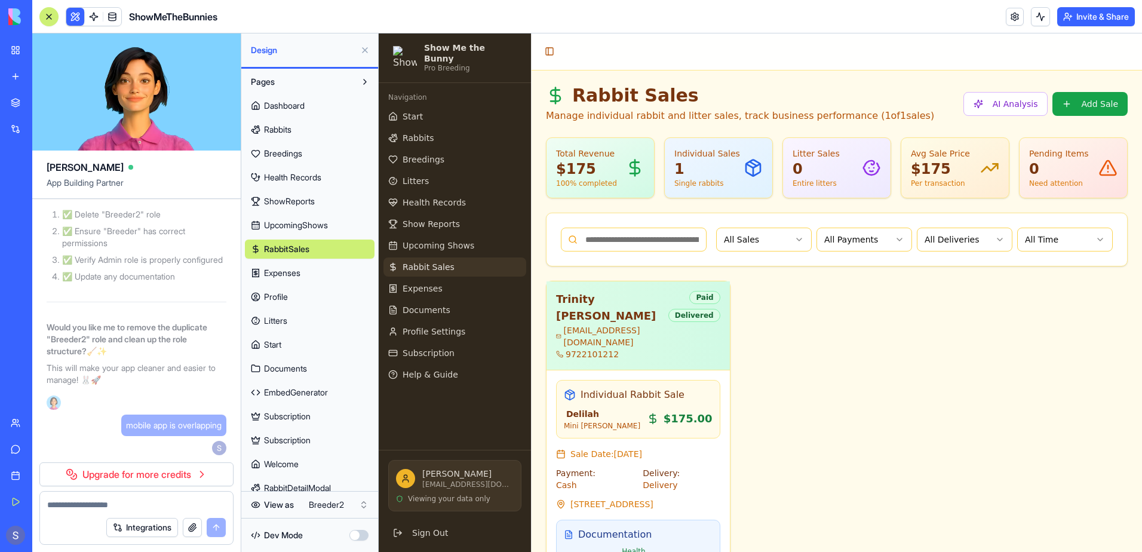
click at [32, 452] on div "Support" at bounding box center [37, 449] width 16 height 12
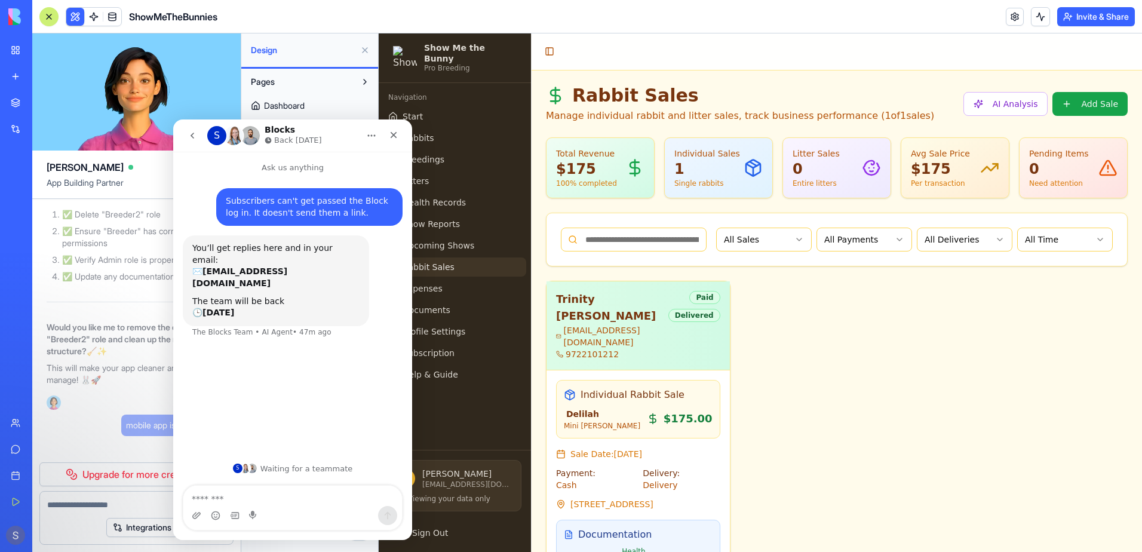
click at [30, 425] on div "Team" at bounding box center [37, 423] width 16 height 12
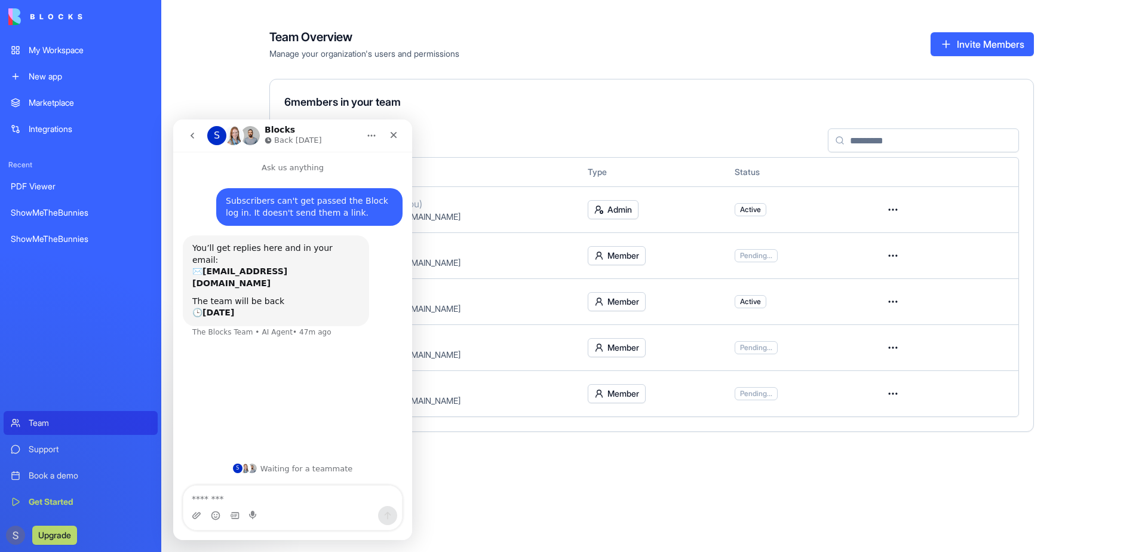
click at [610, 498] on div "Team Overview Manage your organization's users and permissions Invite Members 6…" at bounding box center [651, 276] width 981 height 552
drag, startPoint x: 395, startPoint y: 139, endPoint x: 569, endPoint y: 259, distance: 210.9
click at [396, 139] on icon "Close" at bounding box center [394, 135] width 10 height 10
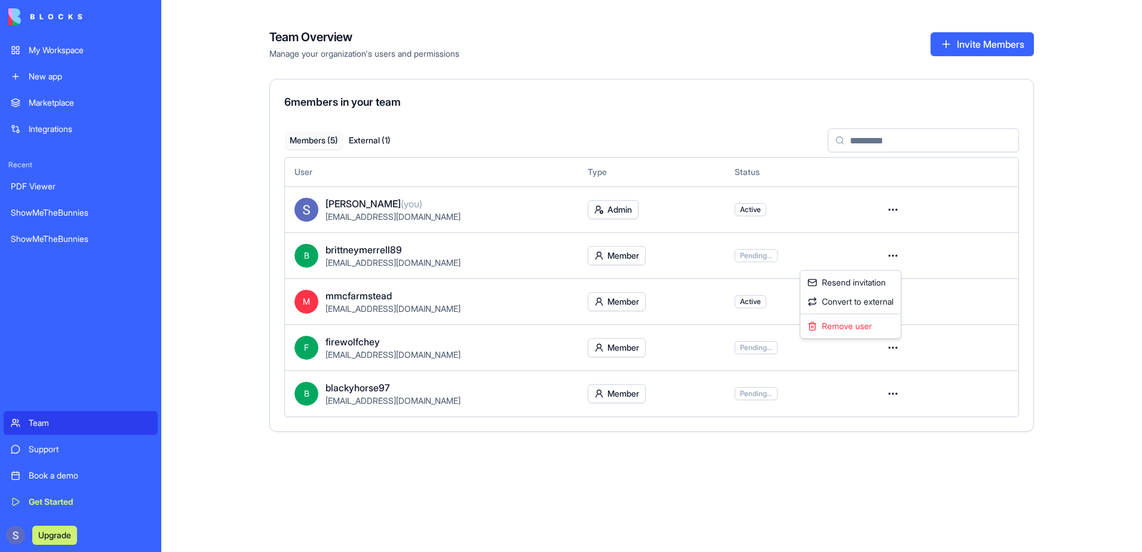
click at [898, 258] on html "My Workspace New app Marketplace Integrations Recent PDF Viewer ShowMeTheBunnie…" at bounding box center [571, 276] width 1142 height 552
click at [896, 255] on html "My Workspace New app Marketplace Integrations Recent PDF Viewer ShowMeTheBunnie…" at bounding box center [571, 276] width 1142 height 552
click at [893, 395] on html "My Workspace New app Marketplace Integrations Recent PDF Viewer ShowMeTheBunnie…" at bounding box center [571, 276] width 1142 height 552
click at [959, 42] on button "Invite Members" at bounding box center [981, 44] width 103 height 24
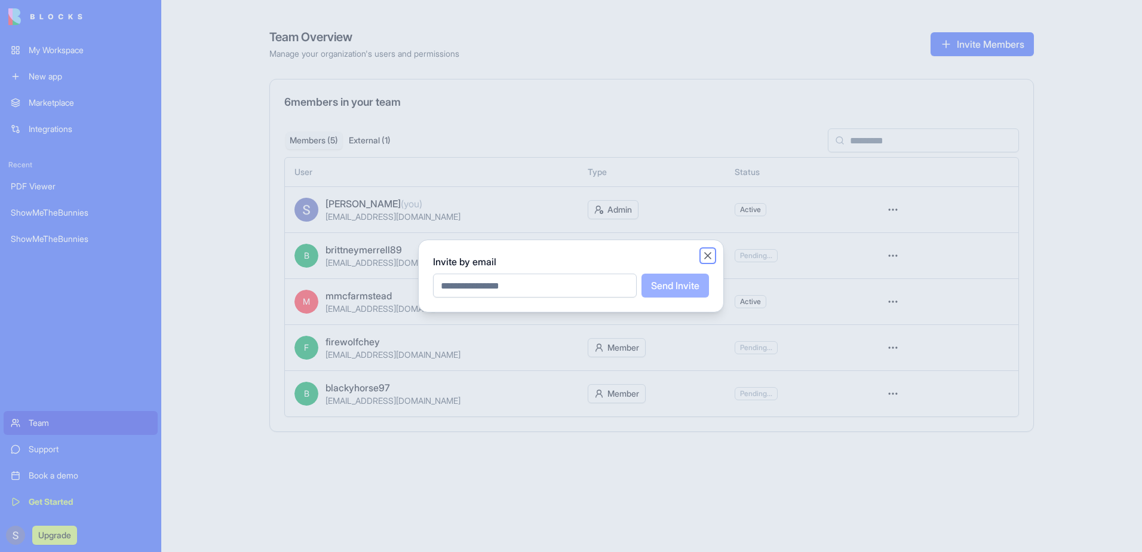
click at [706, 259] on button "Close" at bounding box center [708, 256] width 12 height 12
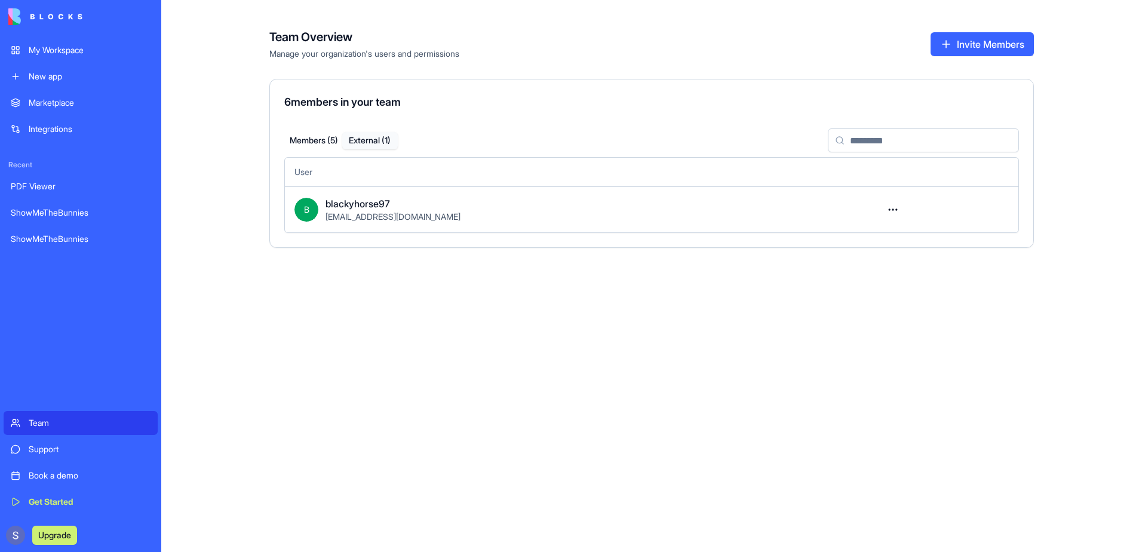
click at [379, 139] on button "External ( 1 )" at bounding box center [370, 140] width 56 height 17
click at [307, 142] on button "Members ( 5 )" at bounding box center [314, 140] width 56 height 17
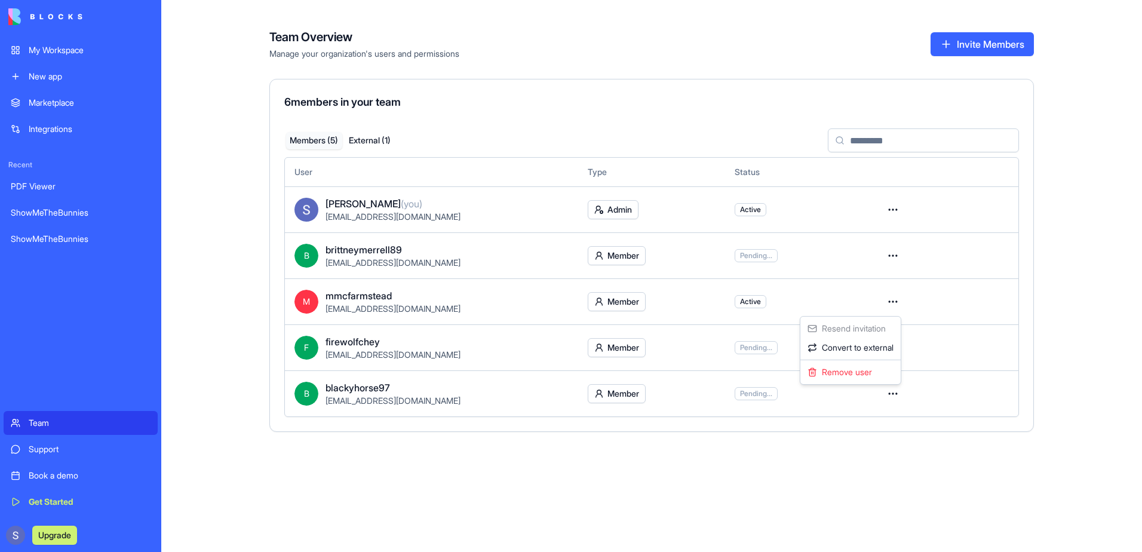
click at [888, 302] on html "My Workspace New app Marketplace Integrations Recent PDF Viewer ShowMeTheBunnie…" at bounding box center [571, 276] width 1142 height 552
click at [895, 256] on html "My Workspace New app Marketplace Integrations Recent PDF Viewer ShowMeTheBunnie…" at bounding box center [571, 276] width 1142 height 552
click at [894, 257] on html "My Workspace New app Marketplace Integrations Recent PDF Viewer ShowMeTheBunnie…" at bounding box center [571, 276] width 1142 height 552
click at [886, 300] on div "Convert to external" at bounding box center [851, 301] width 96 height 19
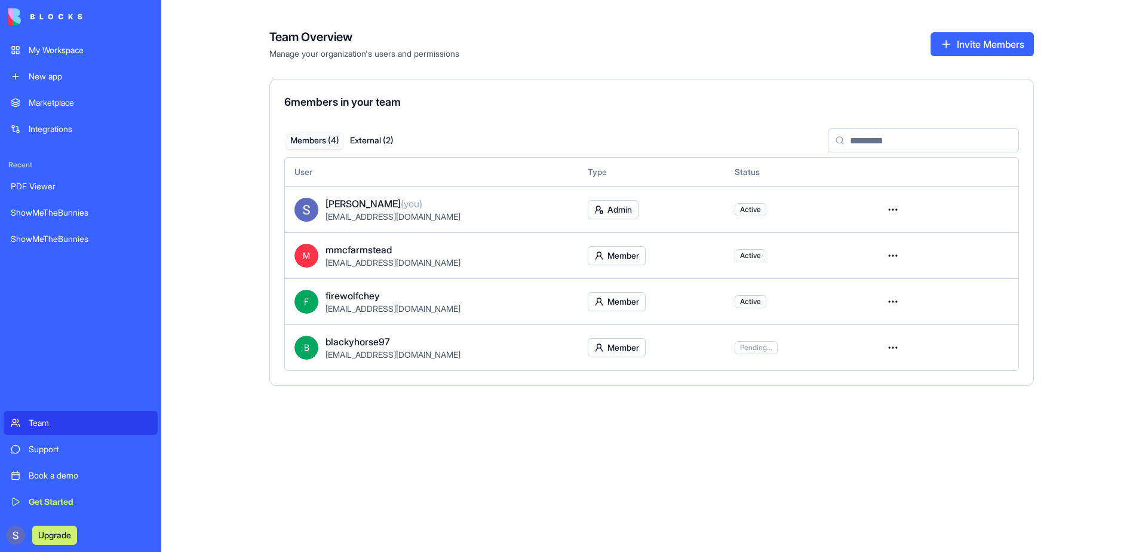
click at [891, 351] on html "My Workspace New app Marketplace Integrations Recent PDF Viewer ShowMeTheBunnie…" at bounding box center [571, 276] width 1142 height 552
click at [884, 388] on div "Convert to external" at bounding box center [851, 393] width 96 height 19
click at [894, 302] on html "My Workspace New app Marketplace Integrations Recent PDF Viewer ShowMeTheBunnie…" at bounding box center [571, 276] width 1142 height 552
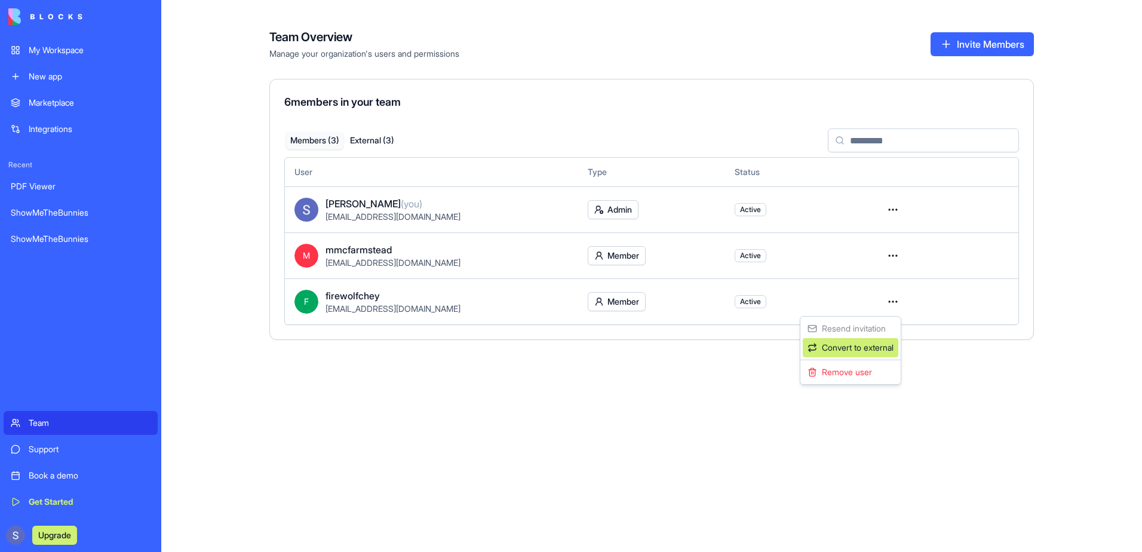
click at [887, 342] on div "Convert to external" at bounding box center [851, 347] width 96 height 19
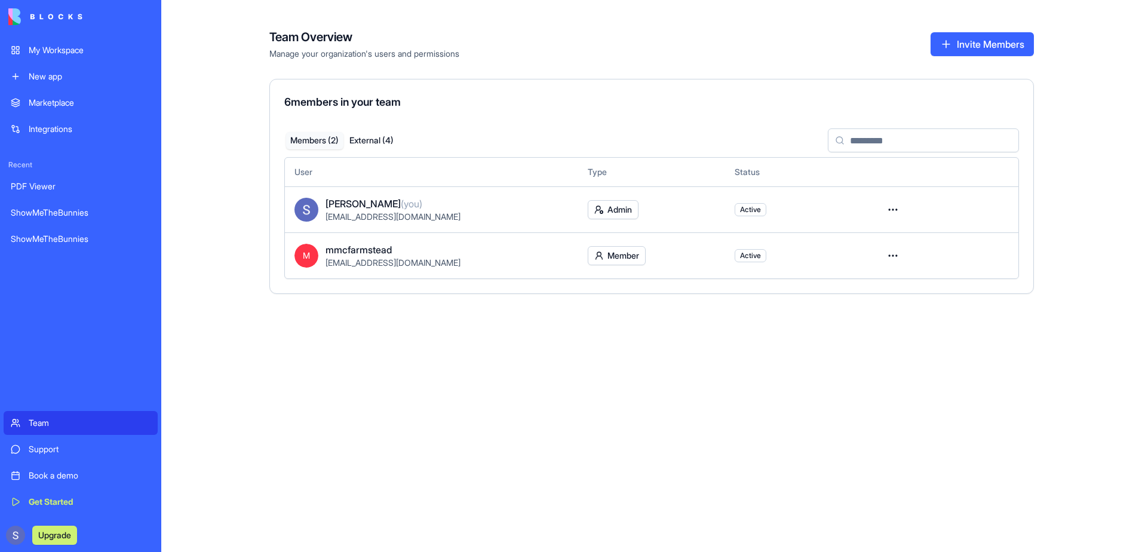
click at [385, 140] on button "External ( 4 )" at bounding box center [371, 140] width 57 height 17
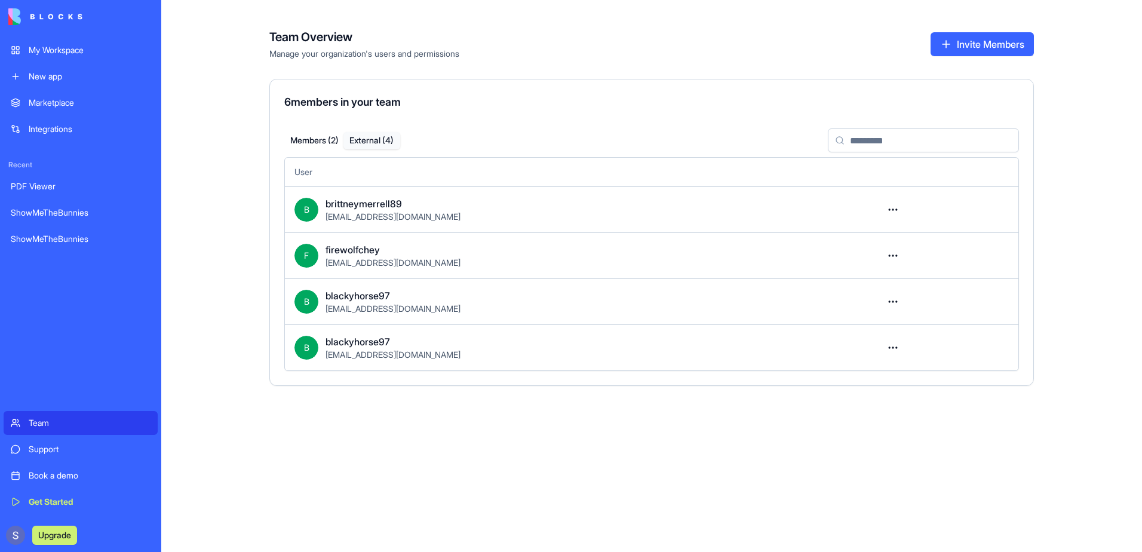
click at [893, 212] on html "My Workspace New app Marketplace Integrations Recent PDF Viewer ShowMeTheBunnie…" at bounding box center [571, 276] width 1142 height 552
click at [894, 211] on html "My Workspace New app Marketplace Integrations Recent PDF Viewer ShowMeTheBunnie…" at bounding box center [571, 276] width 1142 height 552
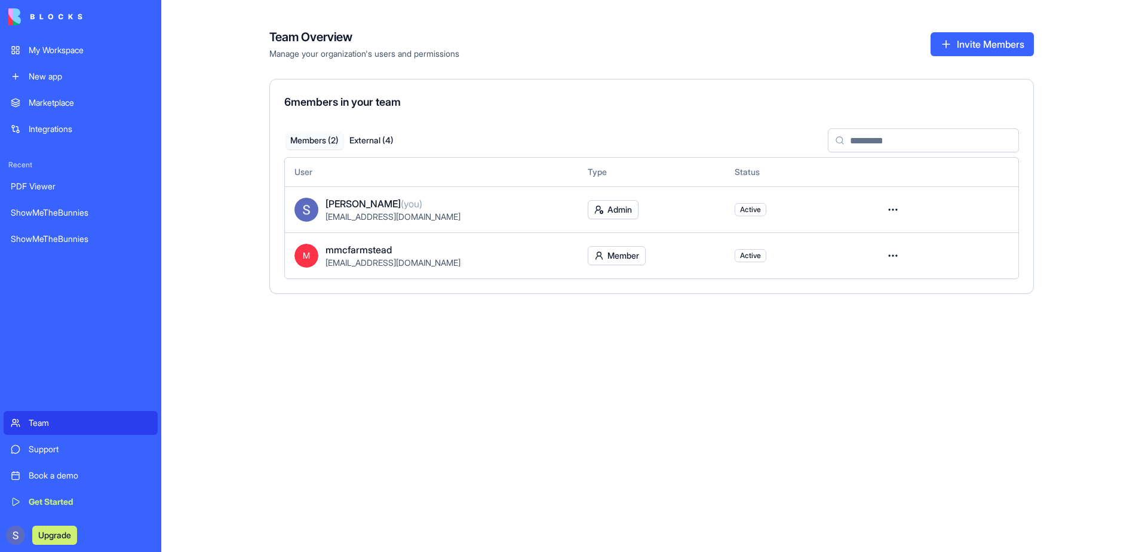
click at [304, 140] on button "Members ( 2 )" at bounding box center [314, 140] width 57 height 17
click at [1003, 50] on button "Invite Members" at bounding box center [981, 44] width 103 height 24
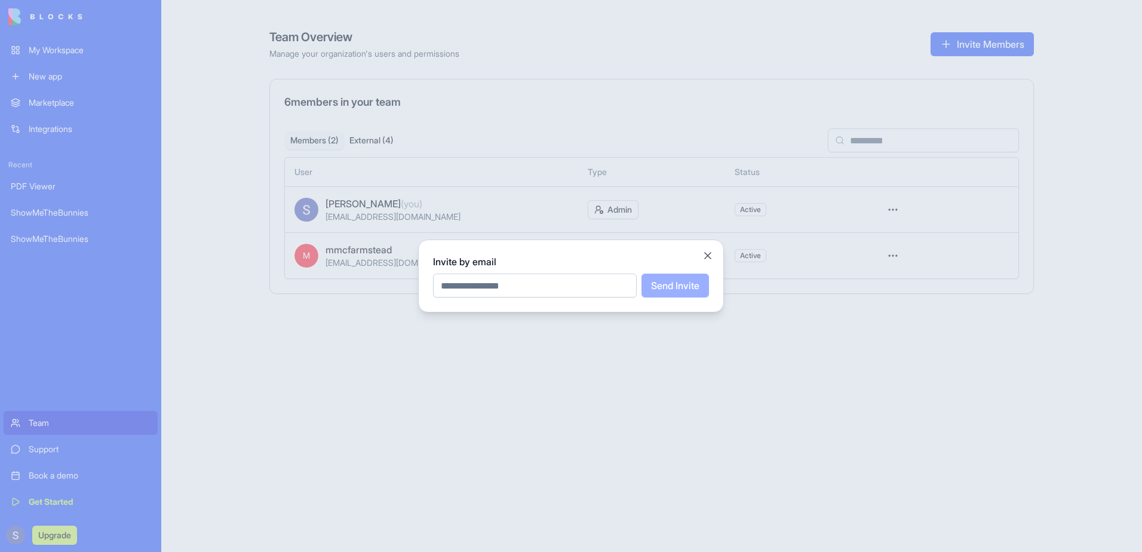
click at [575, 283] on input "email" at bounding box center [535, 286] width 204 height 24
type input "**********"
click at [692, 293] on button "Send Invite" at bounding box center [674, 286] width 67 height 24
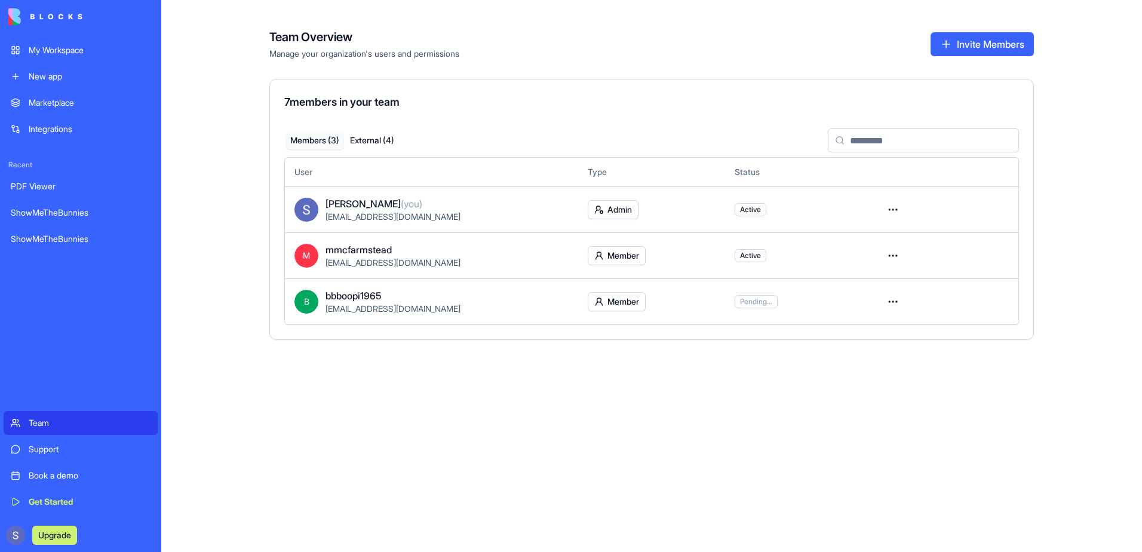
click at [370, 141] on button "External ( 4 )" at bounding box center [371, 140] width 57 height 17
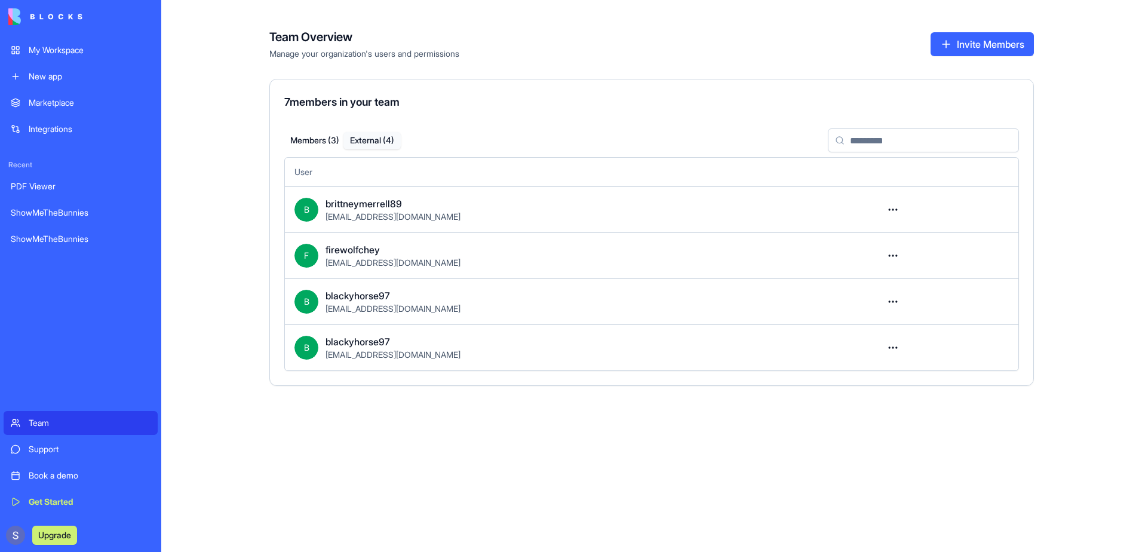
click at [43, 531] on button "Upgrade" at bounding box center [54, 535] width 45 height 19
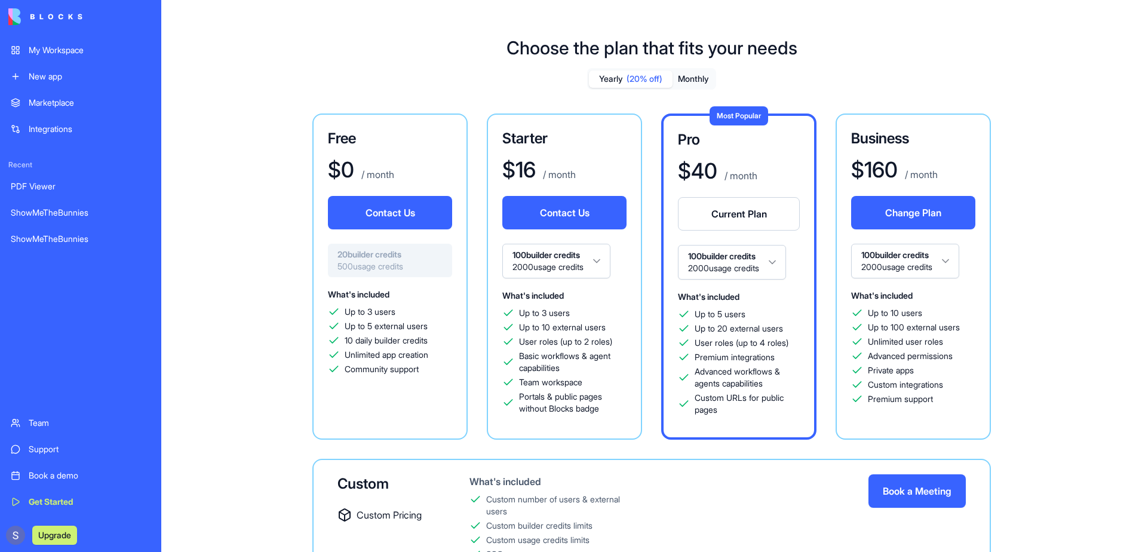
scroll to position [60, 0]
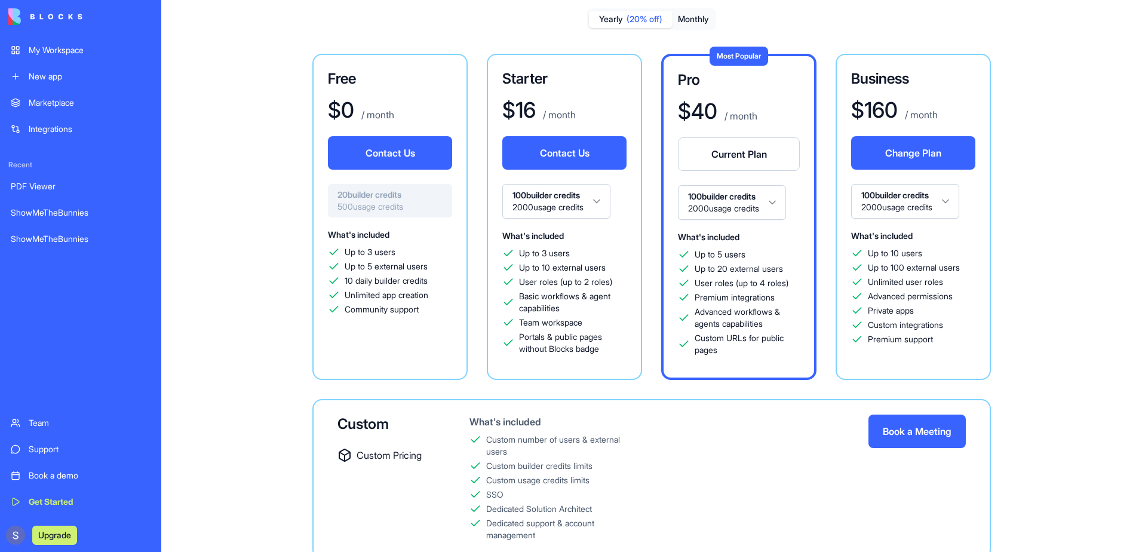
click at [953, 206] on html "My Workspace New app Marketplace Integrations Recent PDF Viewer ShowMeTheBunnie…" at bounding box center [571, 276] width 1142 height 552
click at [695, 18] on button "Monthly" at bounding box center [693, 19] width 42 height 17
click at [732, 207] on html "My Workspace New app Marketplace Integrations Recent PDF Viewer ShowMeTheBunnie…" at bounding box center [571, 276] width 1142 height 552
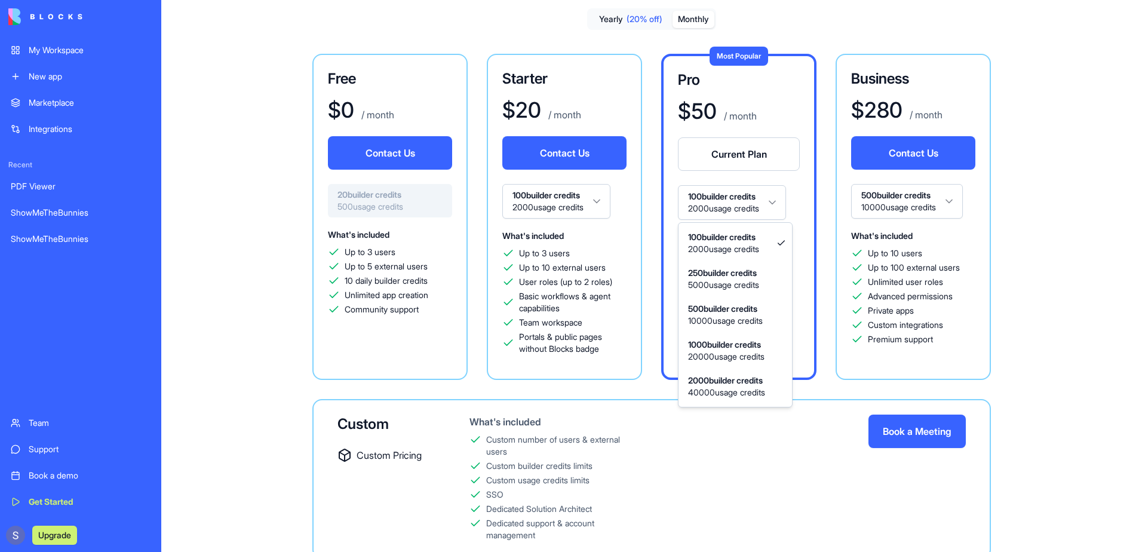
click at [732, 207] on html "My Workspace New app Marketplace Integrations Recent PDF Viewer ShowMeTheBunnie…" at bounding box center [571, 276] width 1142 height 552
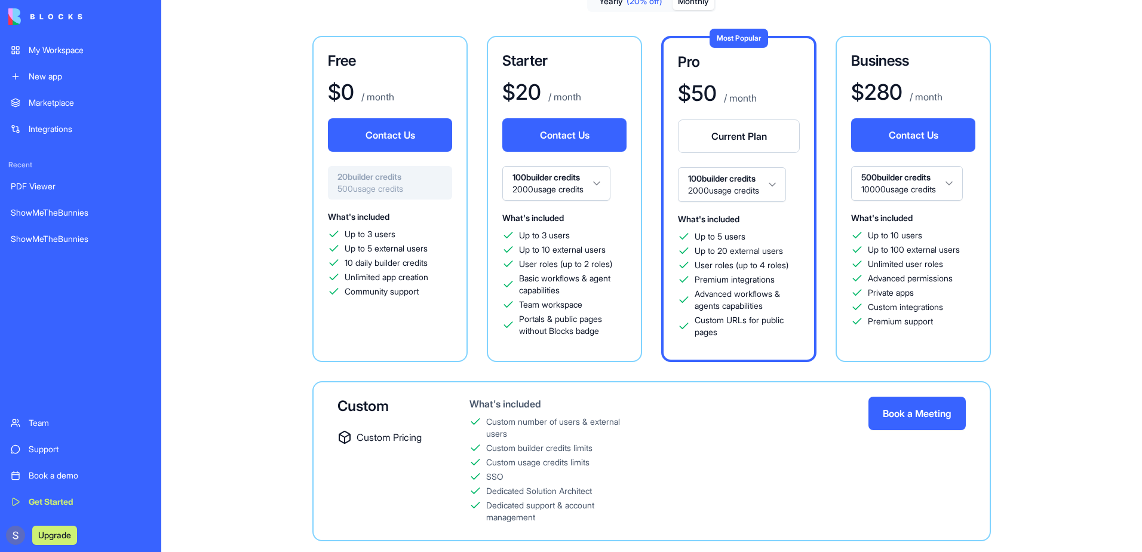
scroll to position [105, 0]
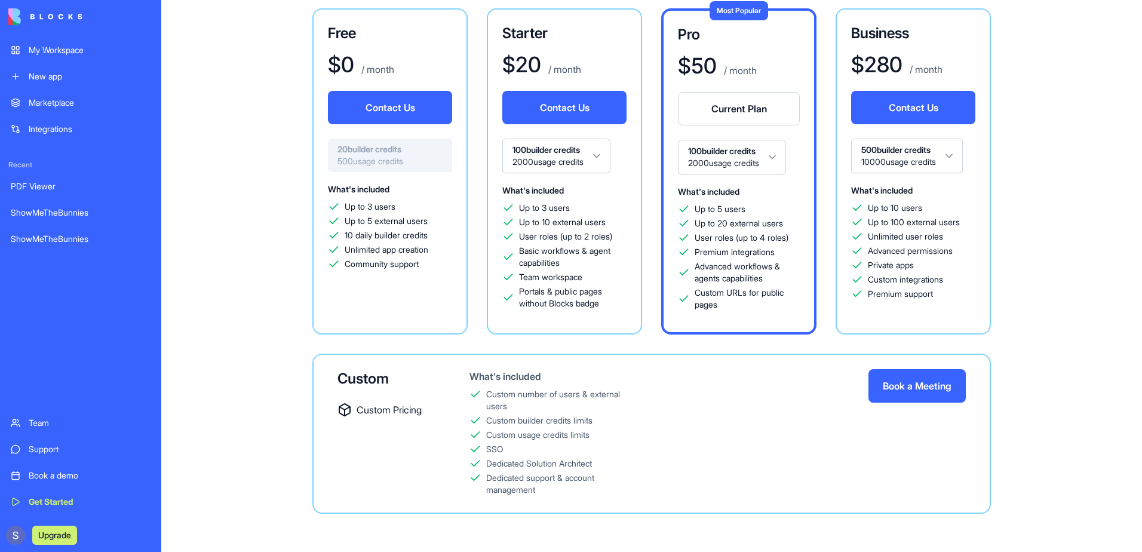
click at [235, 388] on div "Free $ 0 / month Contact Us 20 builder credits 500 usage credits What's include…" at bounding box center [652, 260] width 860 height 505
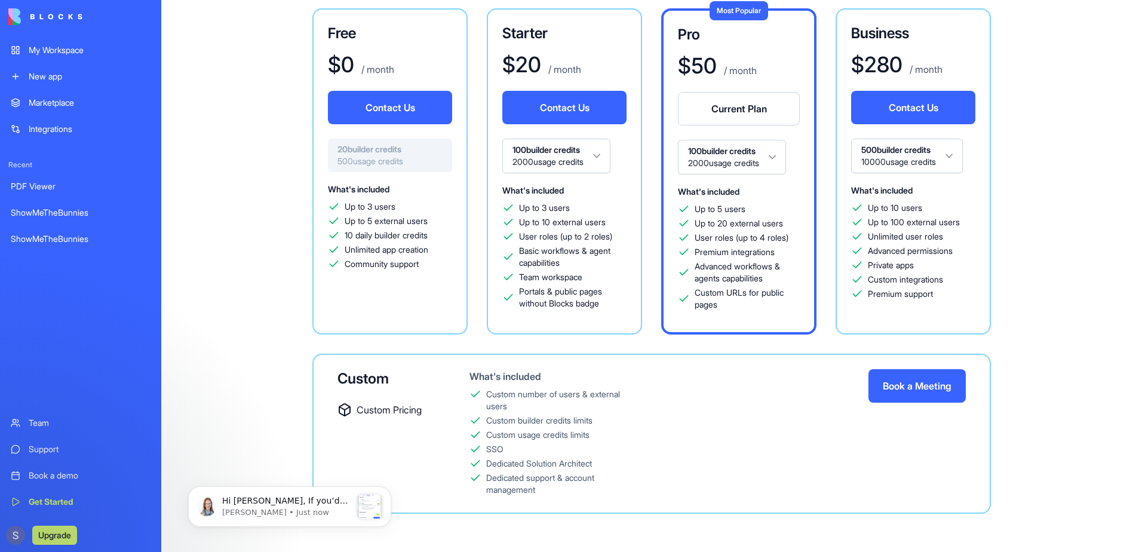
scroll to position [0, 0]
click at [40, 429] on link "Team" at bounding box center [81, 423] width 154 height 24
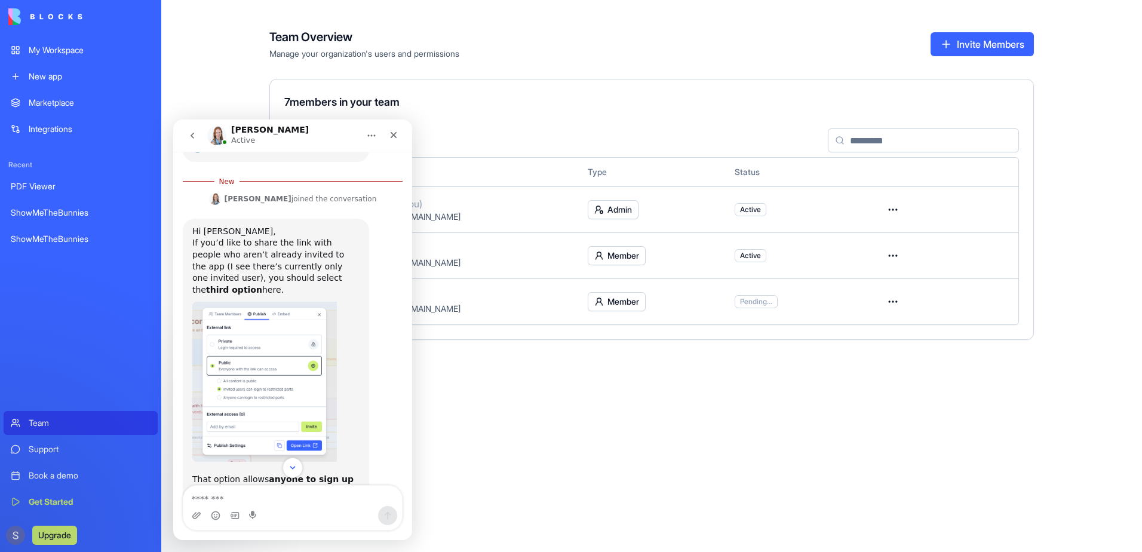
scroll to position [202, 0]
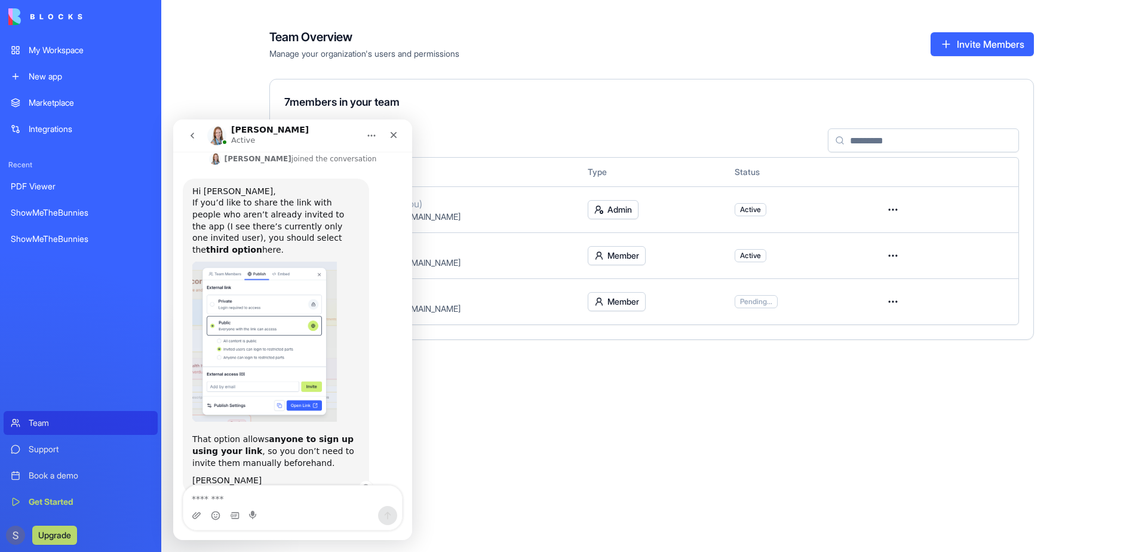
click at [259, 326] on img "Michal says…" at bounding box center [264, 342] width 145 height 160
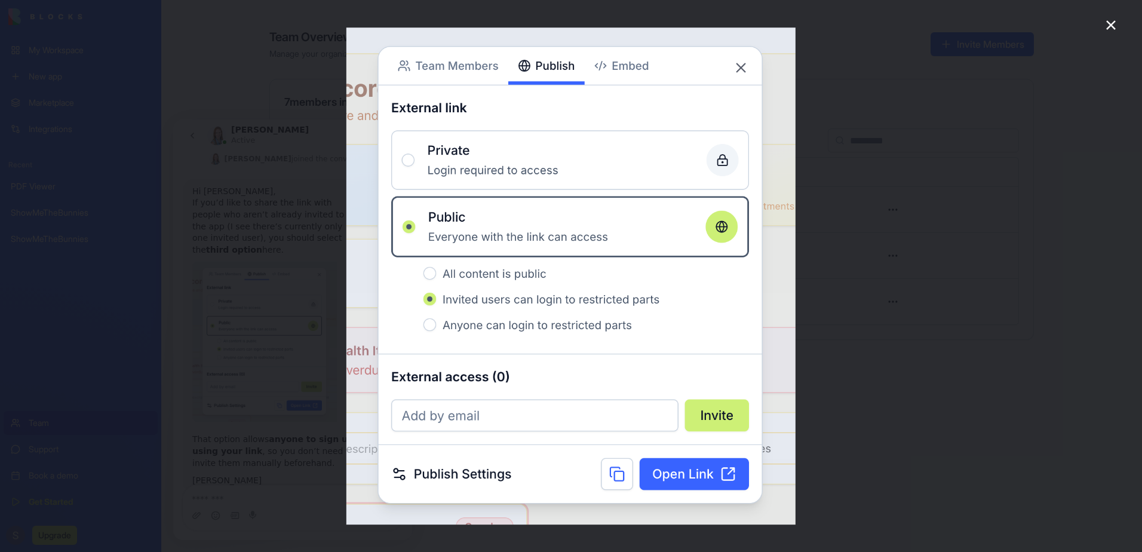
click at [1113, 22] on icon "Close" at bounding box center [1111, 25] width 14 height 14
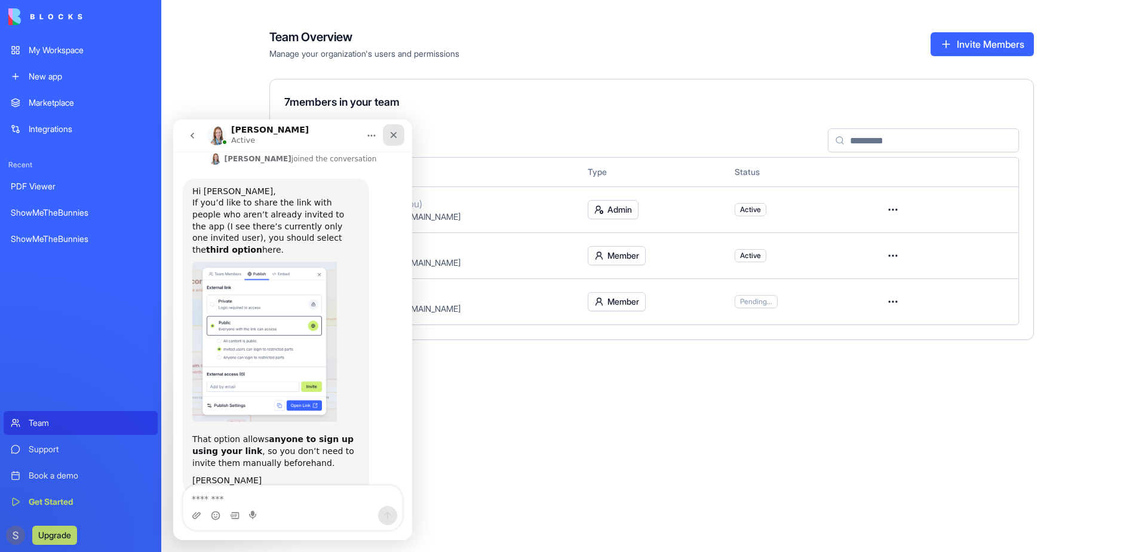
click at [395, 136] on icon "Close" at bounding box center [394, 135] width 10 height 10
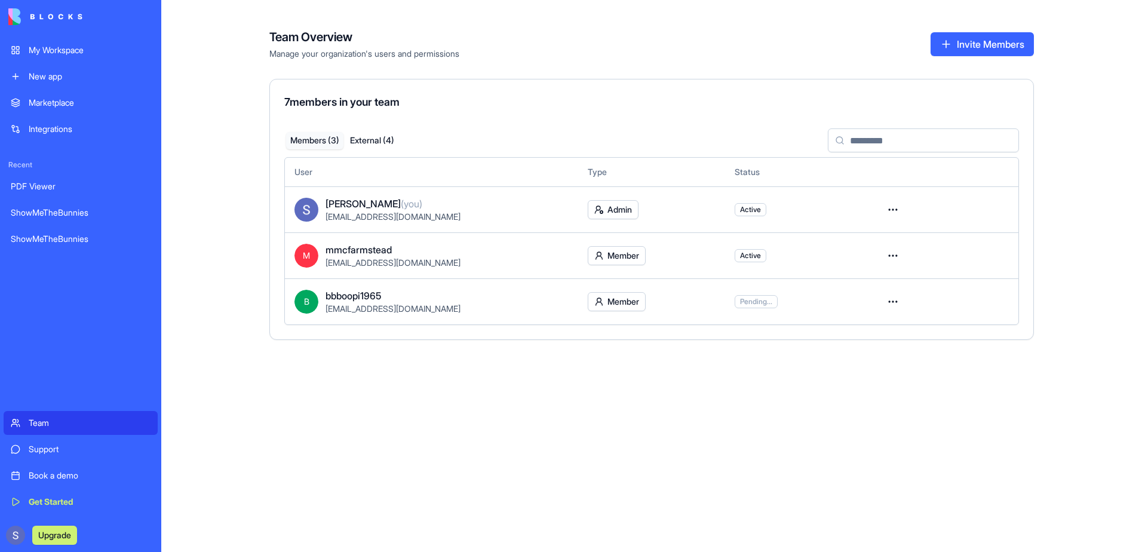
scroll to position [183, 0]
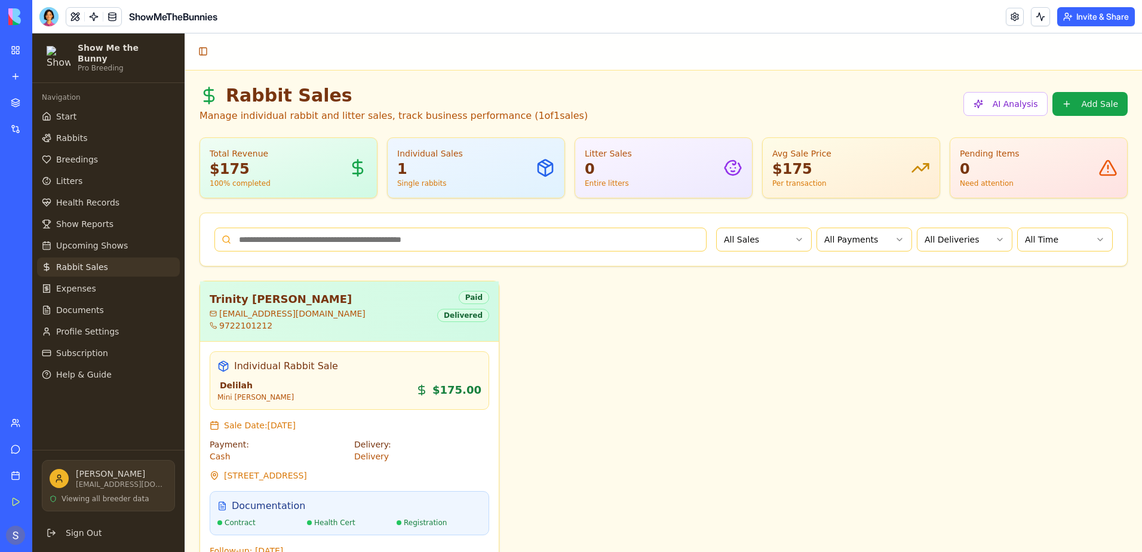
click at [1092, 18] on button "Invite & Share" at bounding box center [1096, 16] width 78 height 19
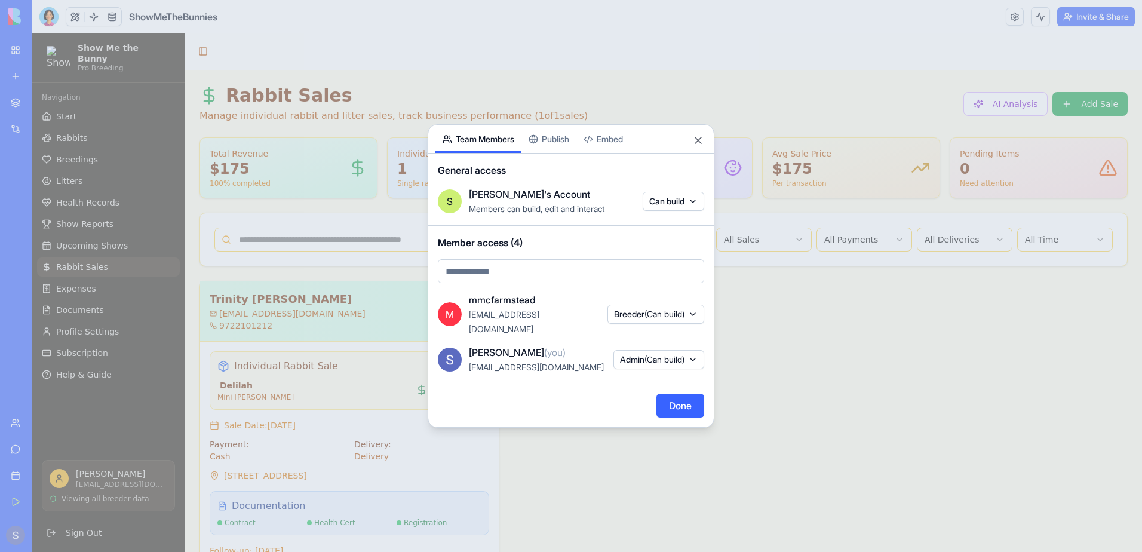
click at [555, 145] on div "Share App Team Members Publish Embed General access S Sheila's Account Members …" at bounding box center [571, 275] width 287 height 303
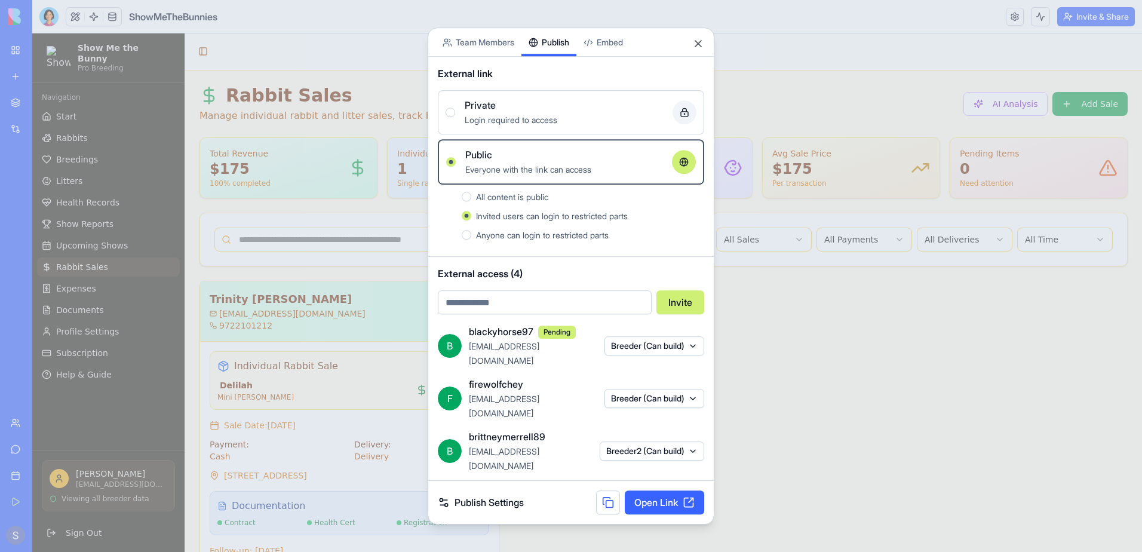
click at [465, 237] on button "Anyone can login to restricted parts" at bounding box center [467, 235] width 10 height 10
click at [658, 237] on div "Anyone can login to restricted parts" at bounding box center [590, 235] width 228 height 14
click at [471, 237] on button "Anyone can login to restricted parts" at bounding box center [467, 235] width 10 height 10
click at [502, 504] on link "Publish Settings" at bounding box center [481, 502] width 86 height 14
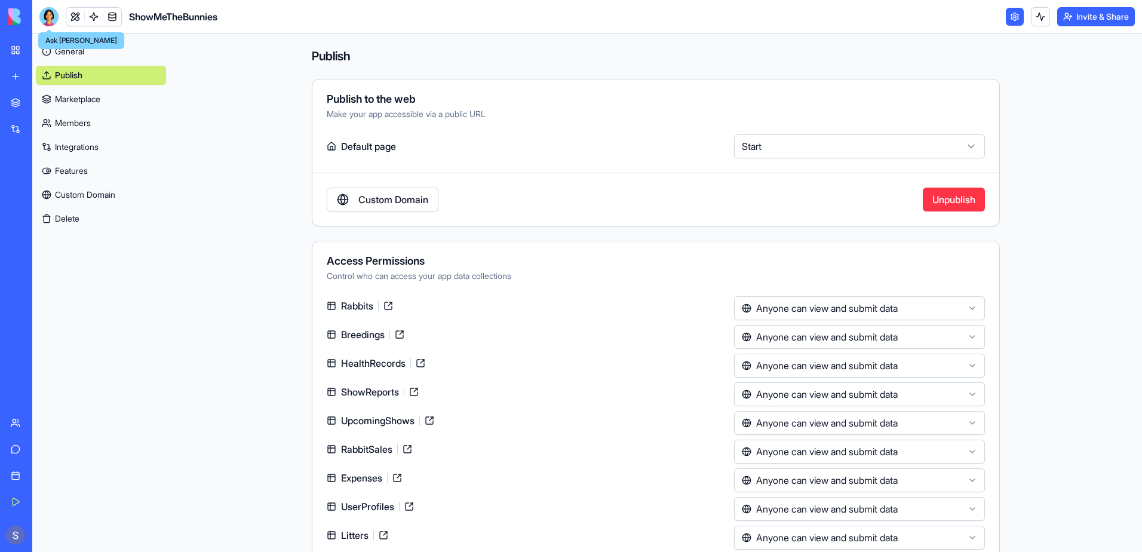
click at [42, 19] on div at bounding box center [48, 16] width 19 height 19
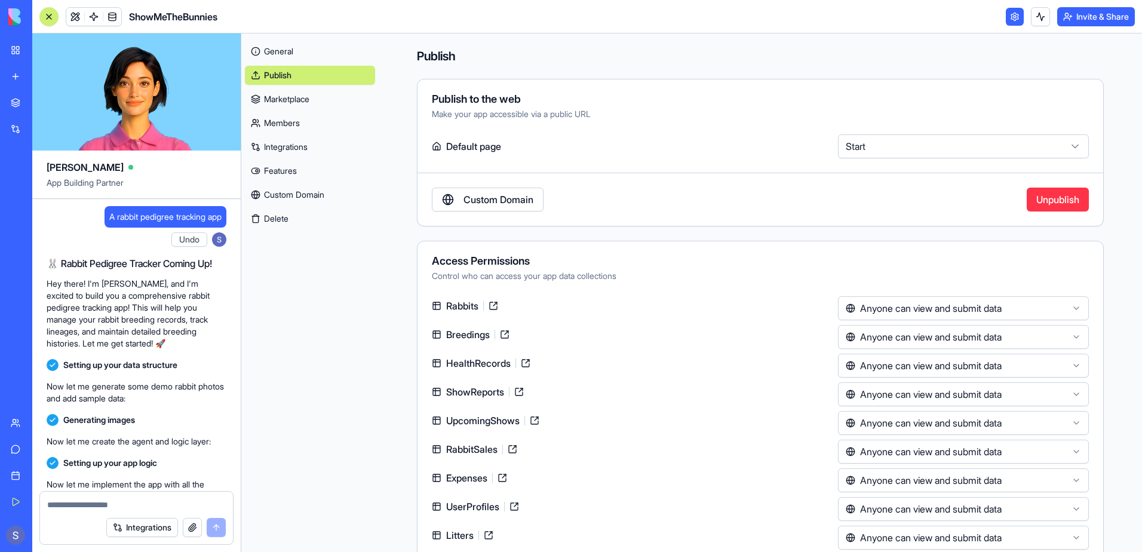
scroll to position [222141, 0]
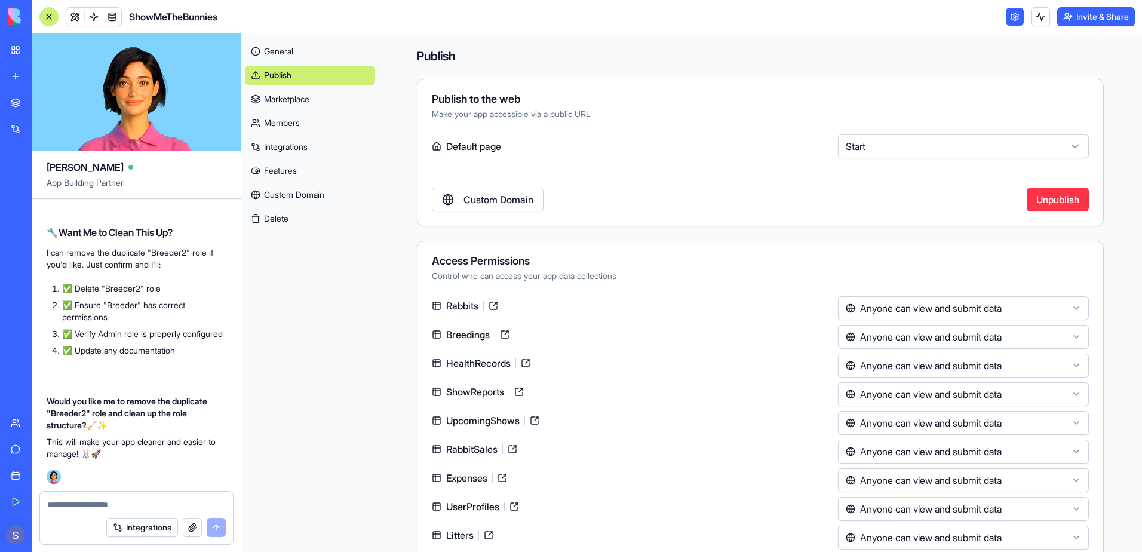
click at [294, 122] on link "Members" at bounding box center [310, 122] width 130 height 19
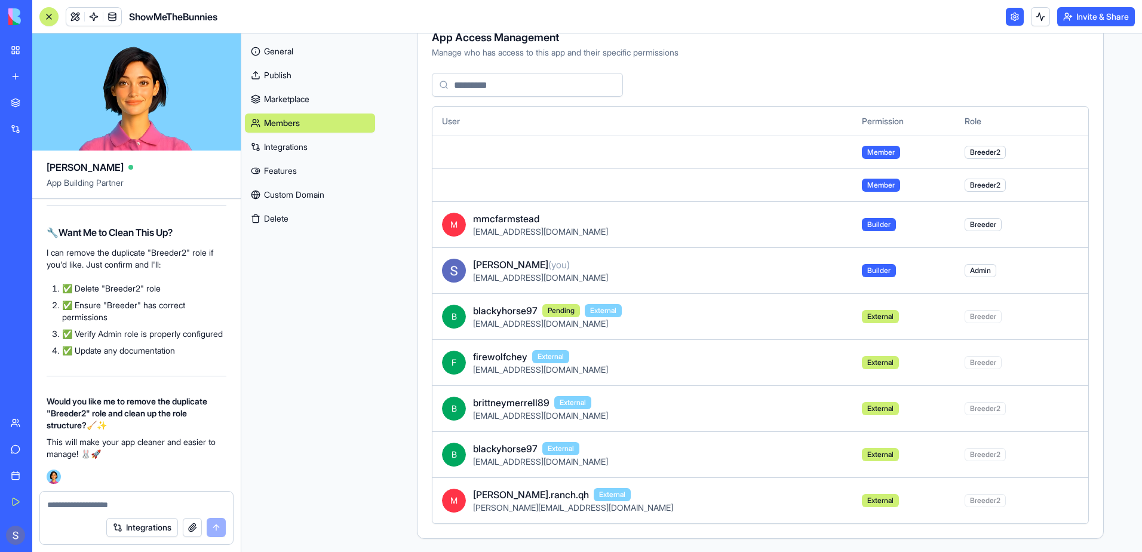
scroll to position [70, 0]
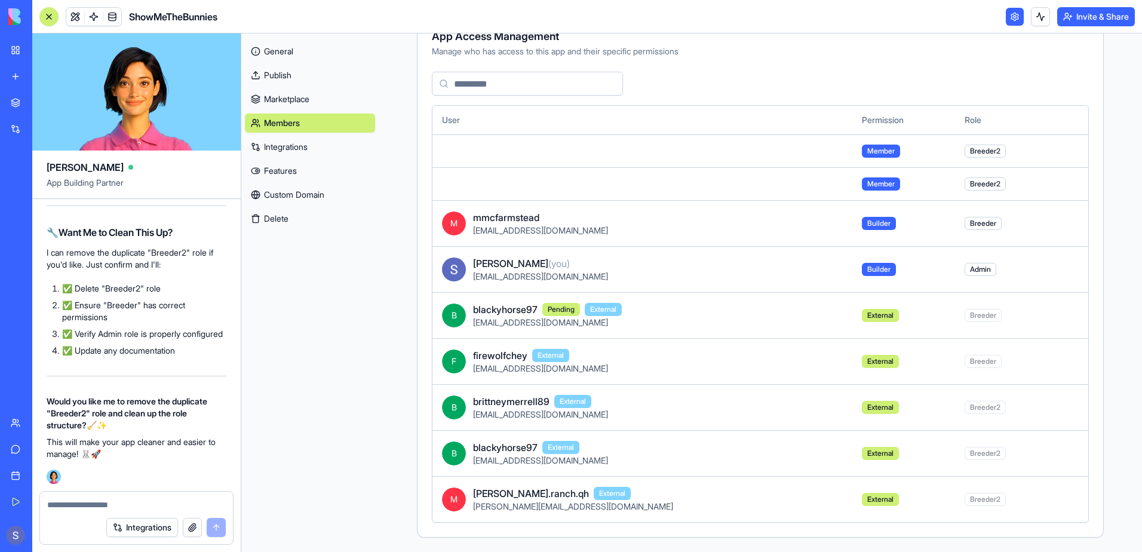
click at [517, 191] on td at bounding box center [642, 183] width 420 height 33
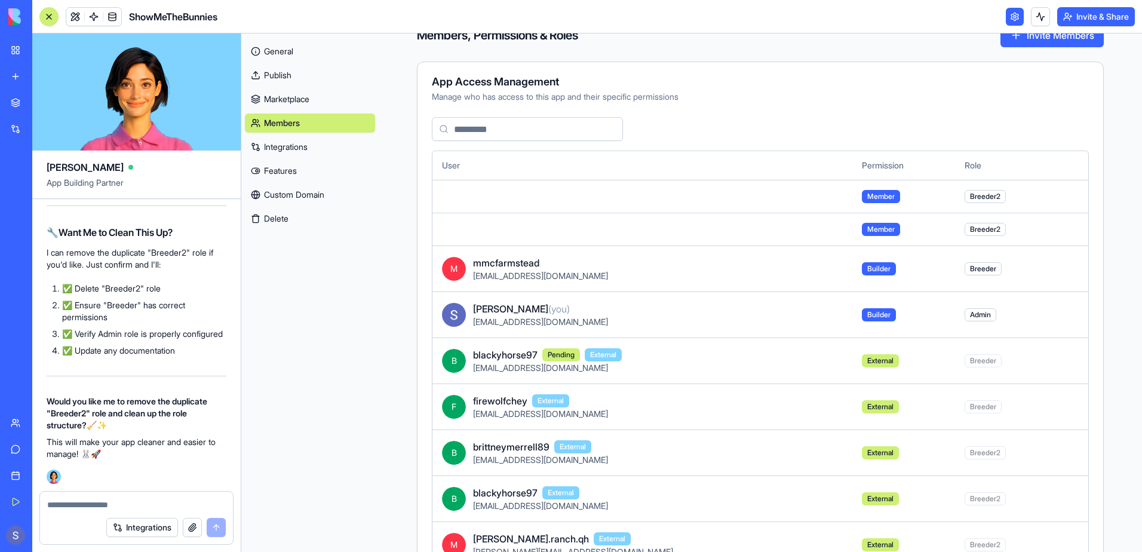
scroll to position [0, 0]
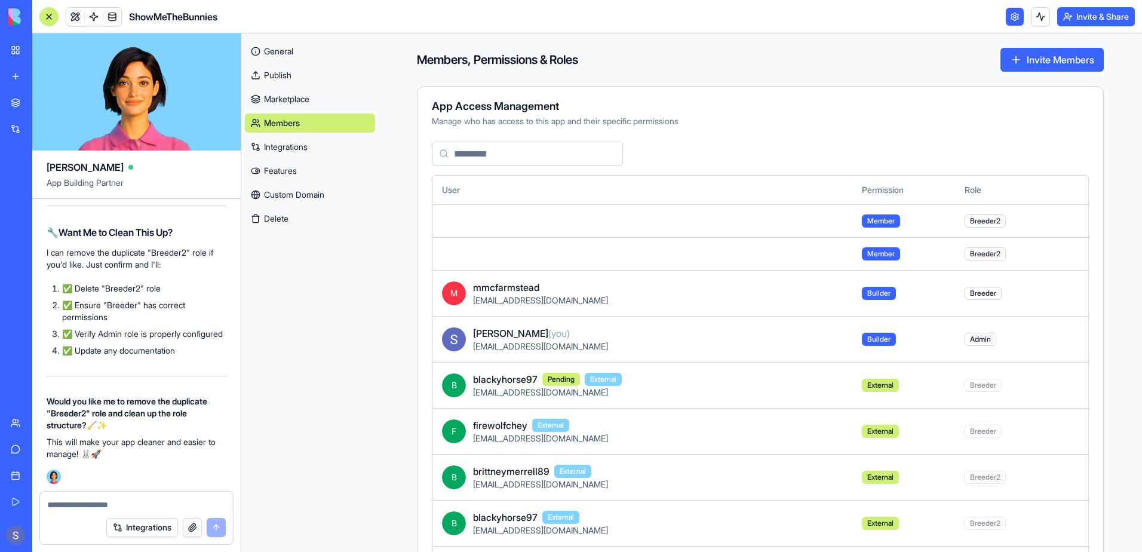
click at [1022, 61] on button "Invite Members" at bounding box center [1051, 60] width 103 height 24
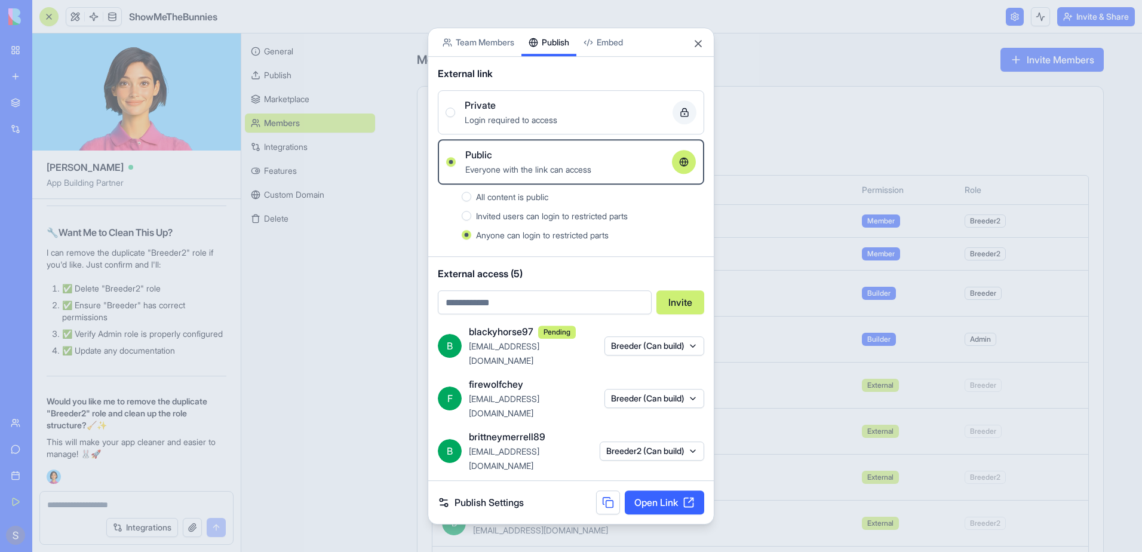
click at [572, 306] on input "email" at bounding box center [545, 302] width 214 height 24
type input "**********"
click at [679, 300] on button "Invite" at bounding box center [680, 302] width 48 height 24
click at [487, 497] on link "Publish Settings" at bounding box center [481, 502] width 86 height 14
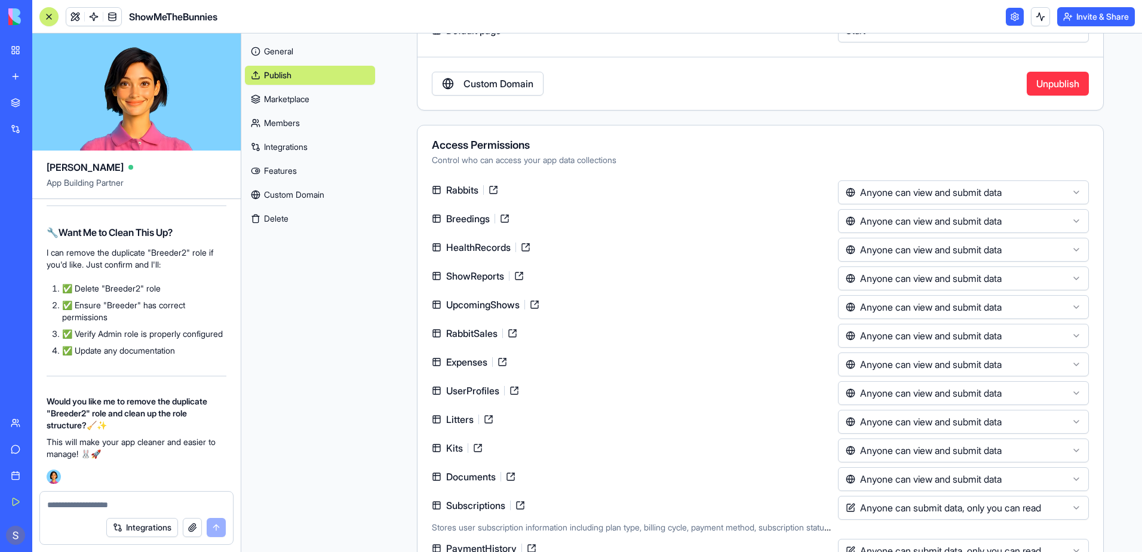
scroll to position [183, 0]
